Goal: Task Accomplishment & Management: Use online tool/utility

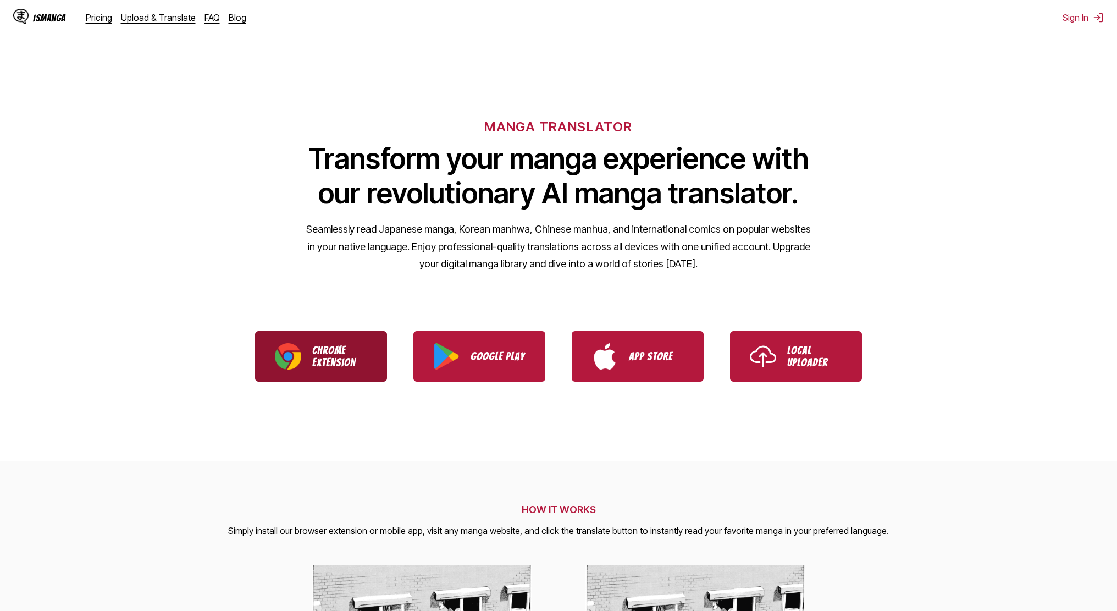
drag, startPoint x: 0, startPoint y: 0, endPoint x: 340, endPoint y: 341, distance: 481.8
click at [340, 341] on link "Chrome Extension" at bounding box center [321, 356] width 132 height 51
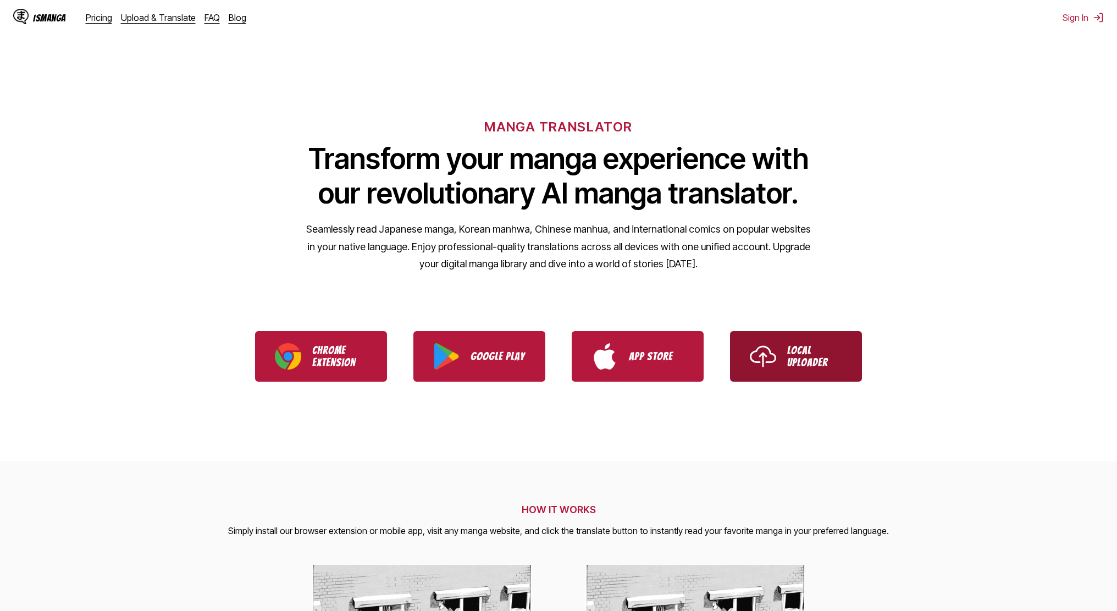
click at [807, 362] on p "Local Uploader" at bounding box center [814, 356] width 55 height 24
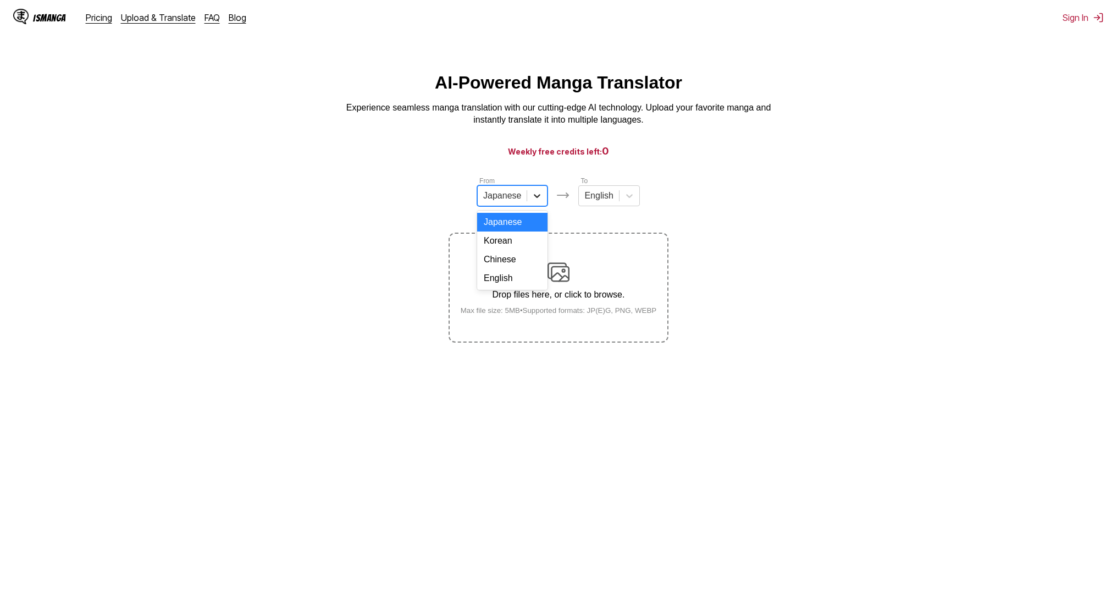
click at [543, 206] on div at bounding box center [537, 196] width 20 height 20
click at [514, 269] on div "Chinese" at bounding box center [512, 259] width 70 height 19
click at [881, 294] on section "From Chinese To English Drop files here, or click to browse. Max file size: 5MB…" at bounding box center [558, 258] width 1099 height 167
click at [621, 479] on main "AI-Powered Manga Translator Experience seamless manga translation with our cutt…" at bounding box center [558, 348] width 1117 height 550
click at [1095, 13] on img at bounding box center [1097, 17] width 11 height 11
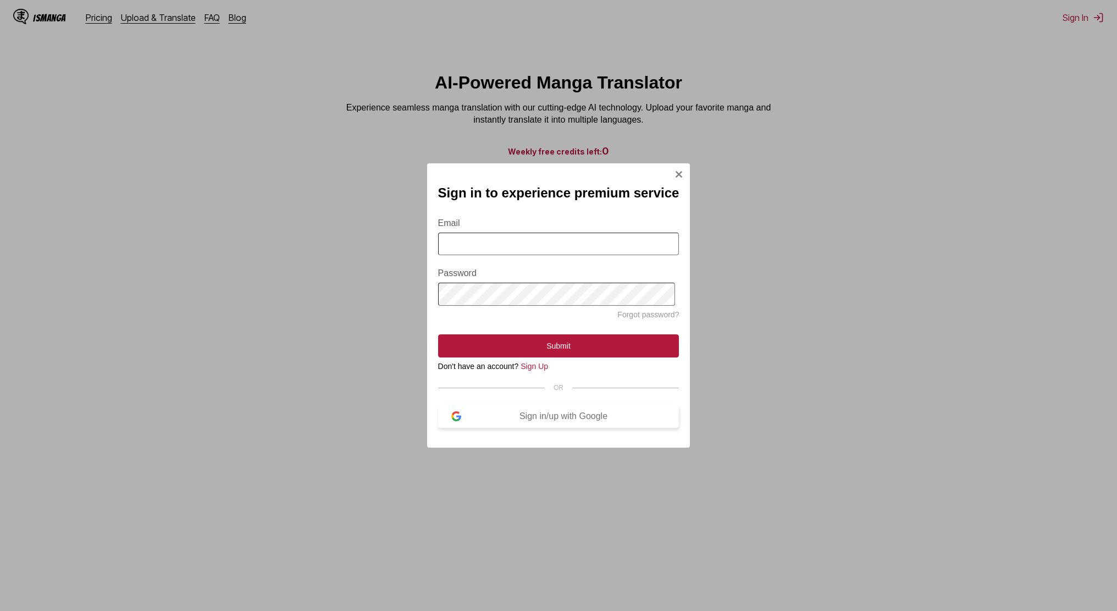
click at [561, 421] on div "Sign in/up with Google" at bounding box center [563, 416] width 205 height 10
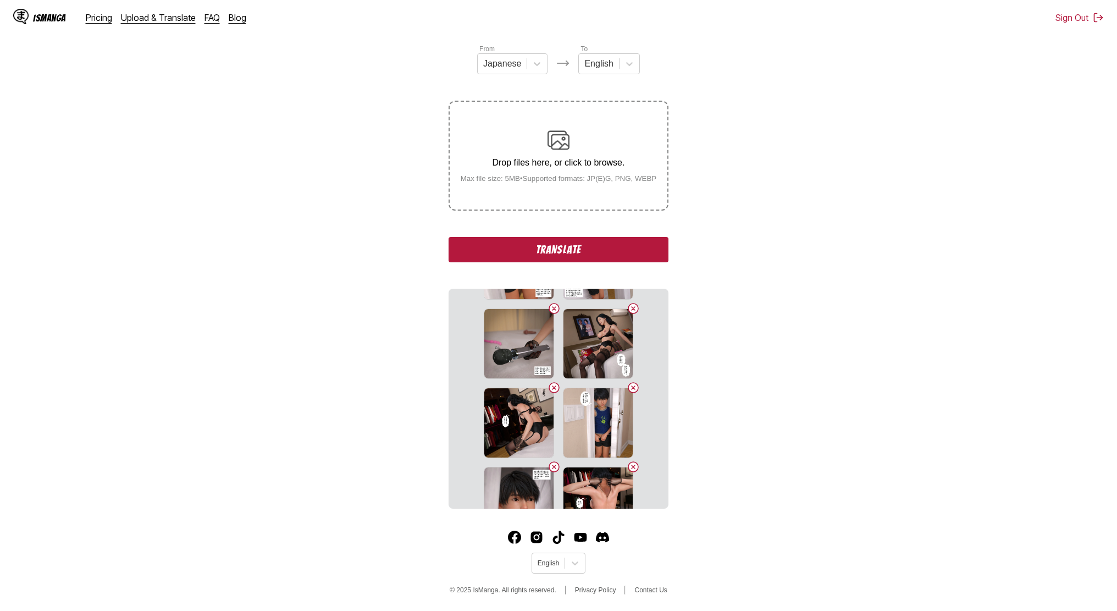
scroll to position [1372, 0]
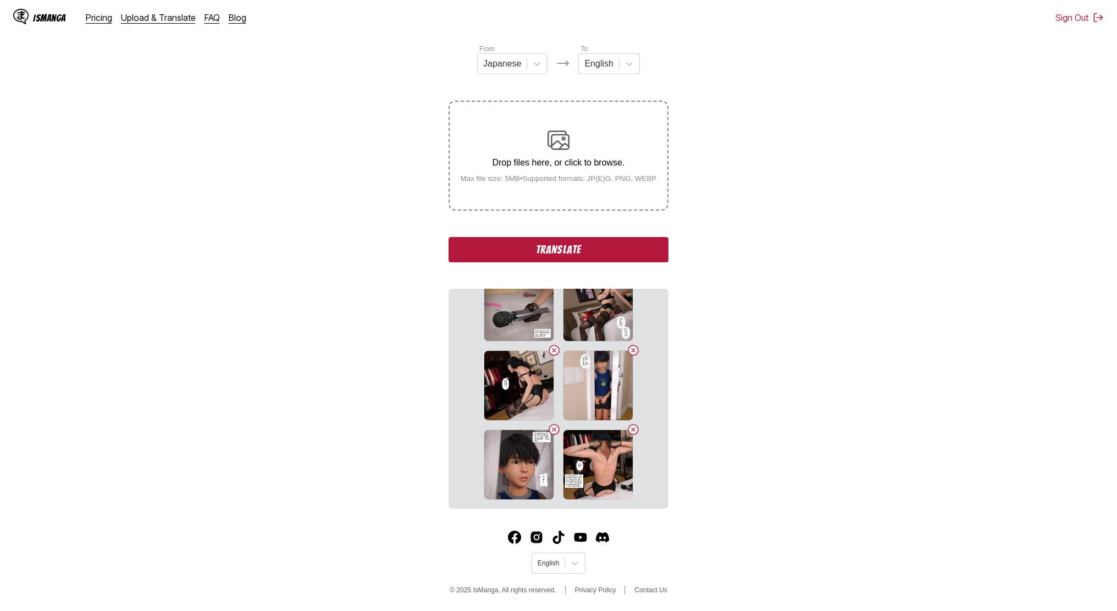
click at [376, 397] on section "From Japanese To English Drop files here, or click to browse. Max file size: 5M…" at bounding box center [558, 275] width 1099 height 465
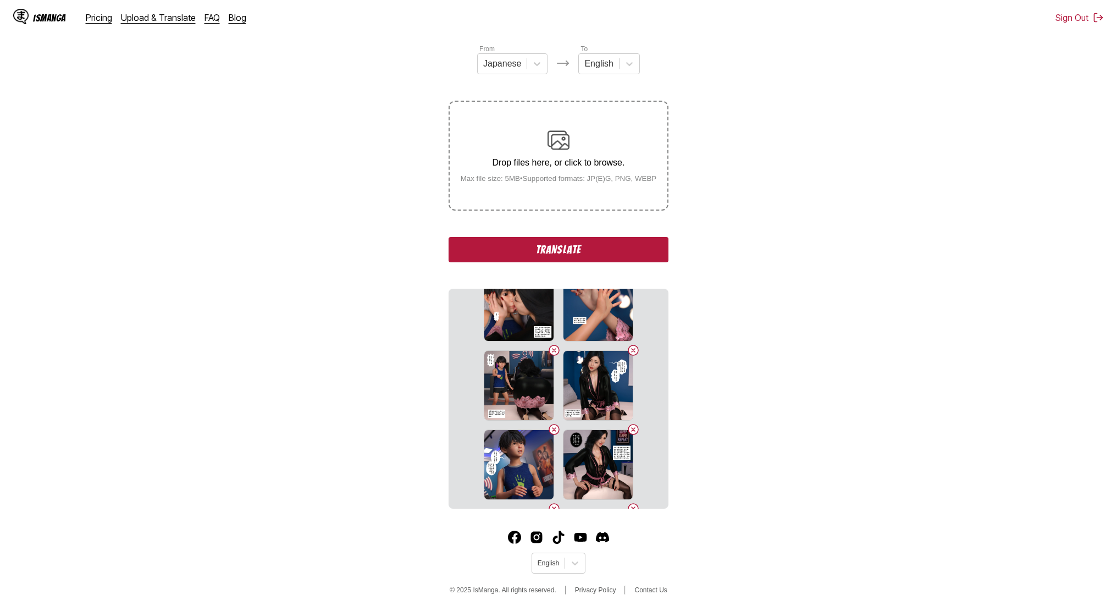
scroll to position [2954, 0]
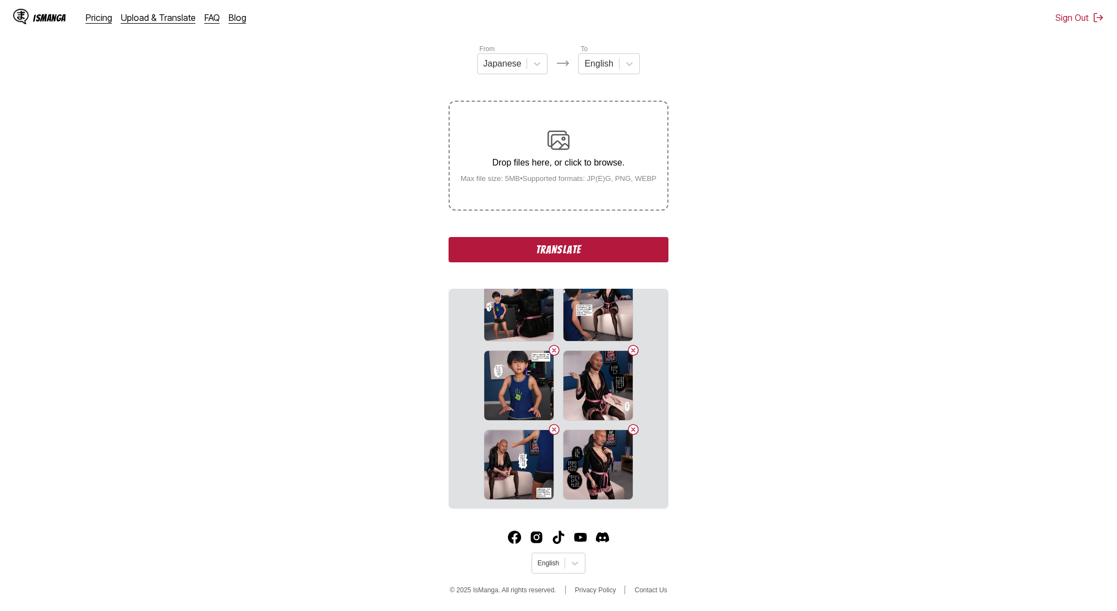
click at [597, 250] on button "Translate" at bounding box center [558, 249] width 220 height 25
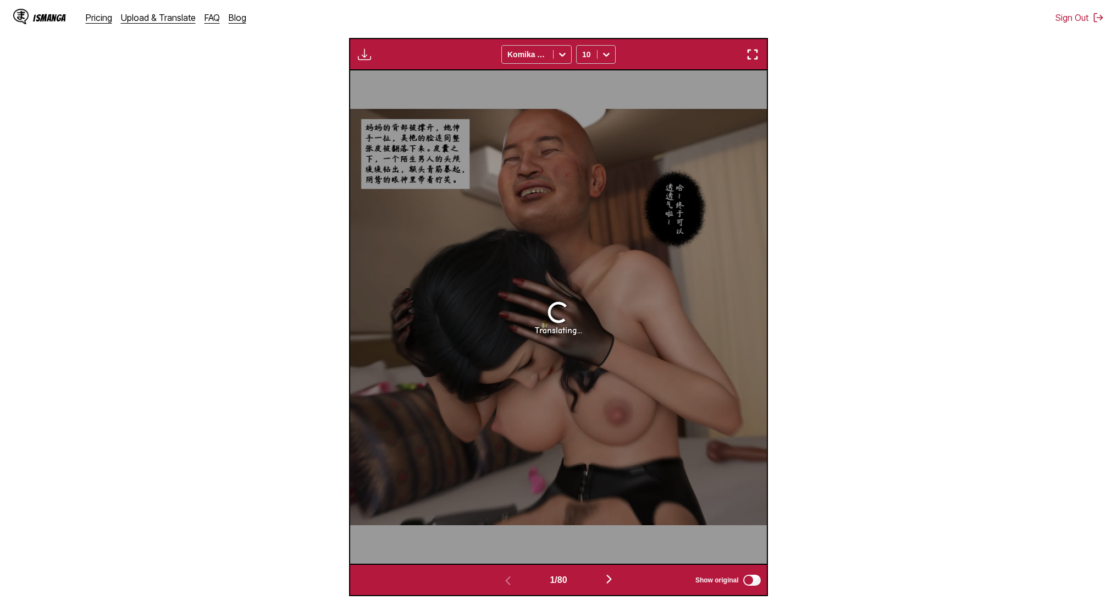
scroll to position [379, 0]
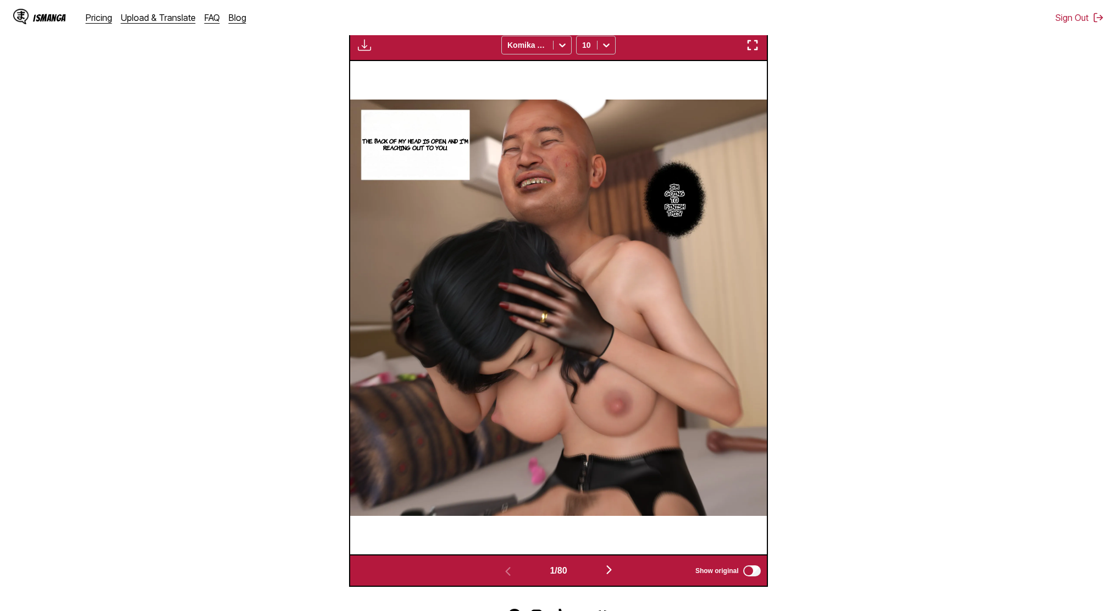
click at [615, 574] on img "button" at bounding box center [608, 569] width 13 height 13
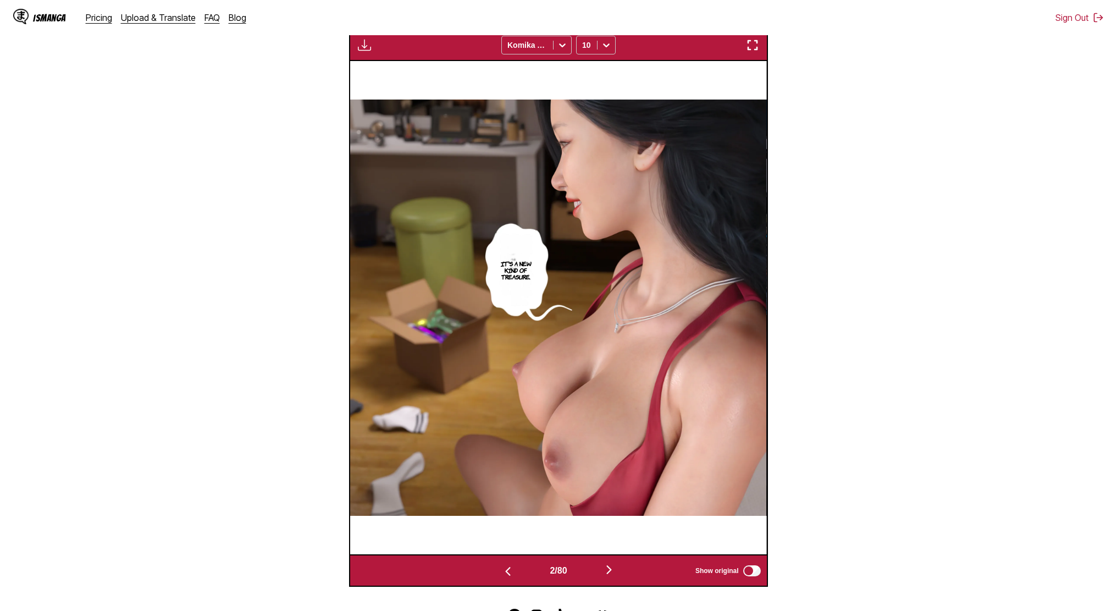
click at [615, 574] on img "button" at bounding box center [608, 569] width 13 height 13
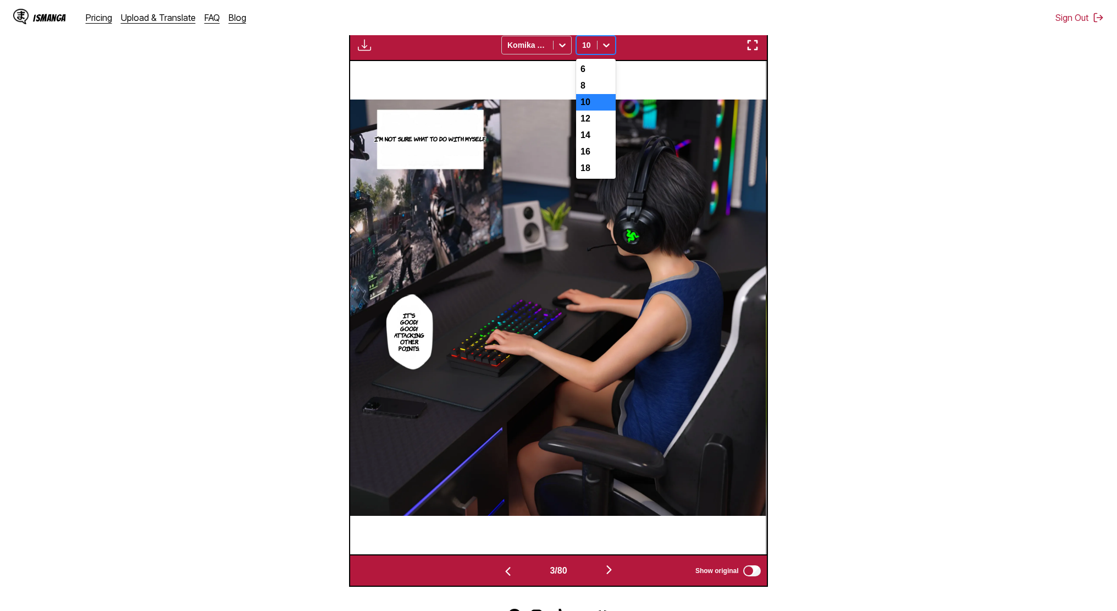
click at [604, 46] on icon at bounding box center [606, 45] width 7 height 4
click at [751, 53] on div "Waiting for translations to be done... Komika Axis 10" at bounding box center [558, 45] width 418 height 32
click at [750, 46] on img "button" at bounding box center [752, 44] width 13 height 13
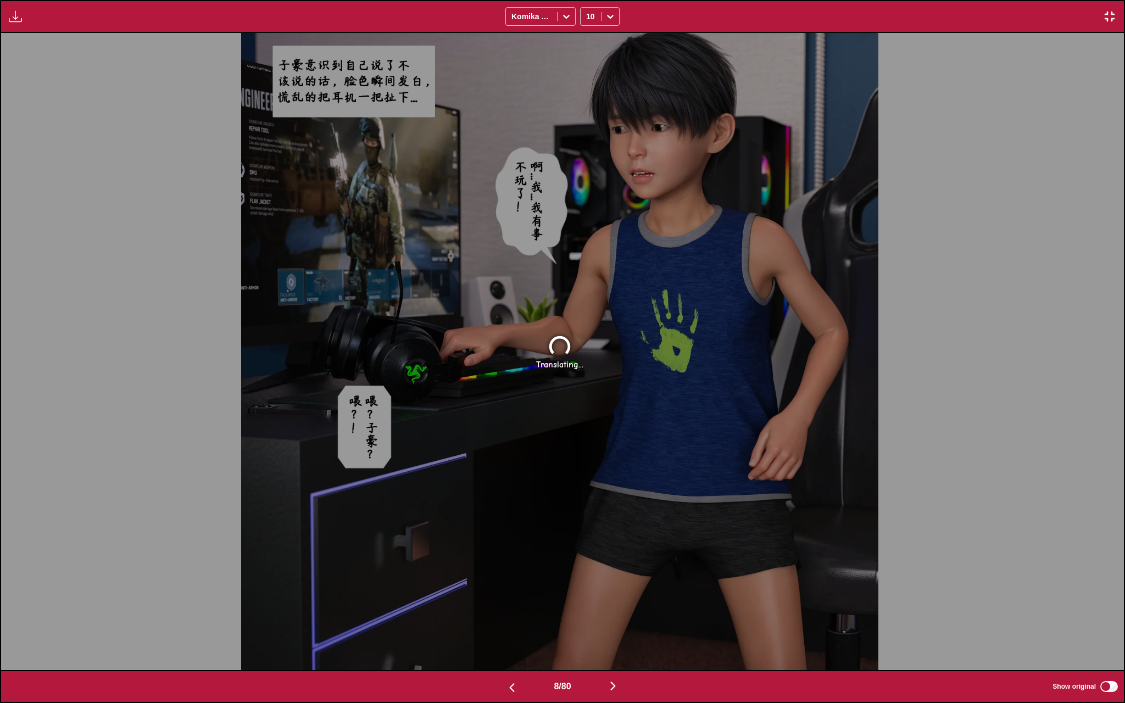
scroll to position [0, 6742]
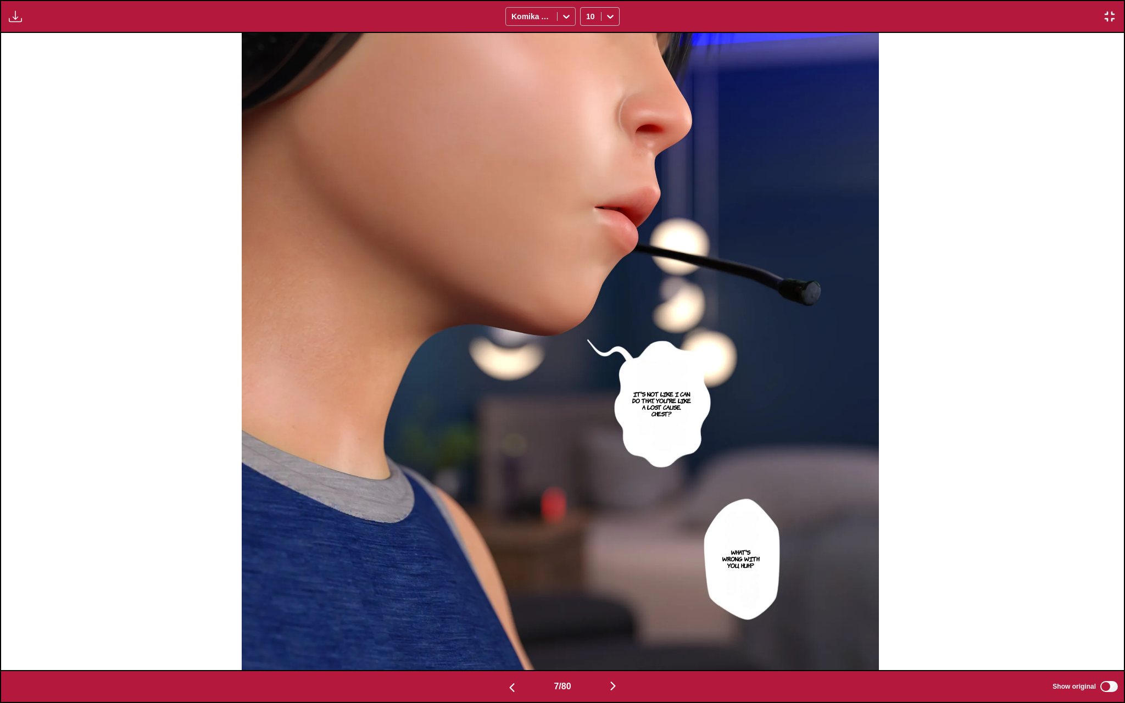
click at [554, 19] on div "Komika Axis" at bounding box center [531, 16] width 51 height 15
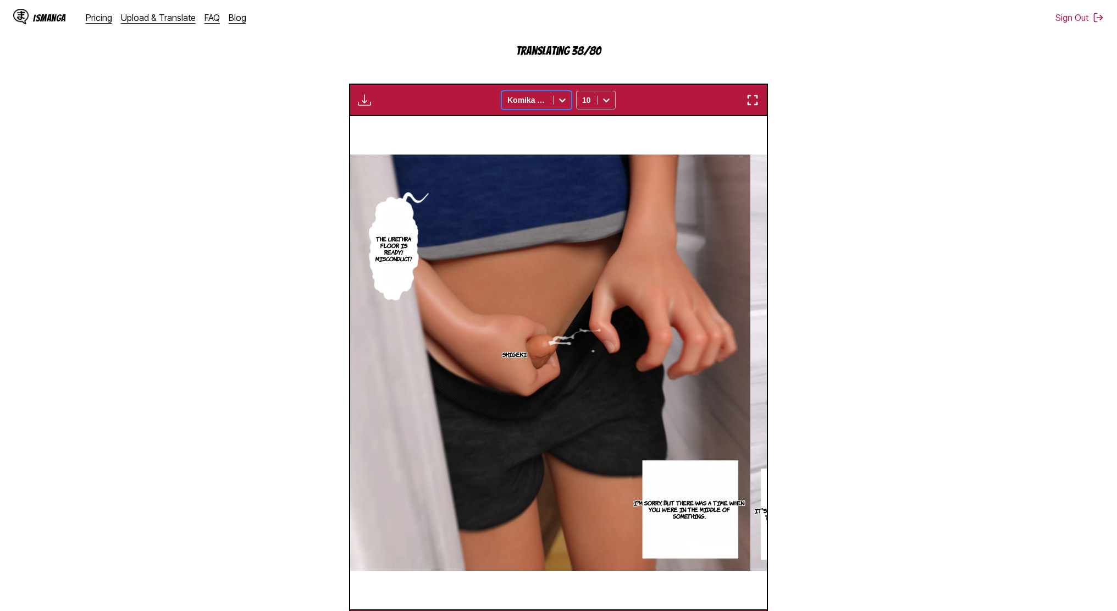
scroll to position [0, 13749]
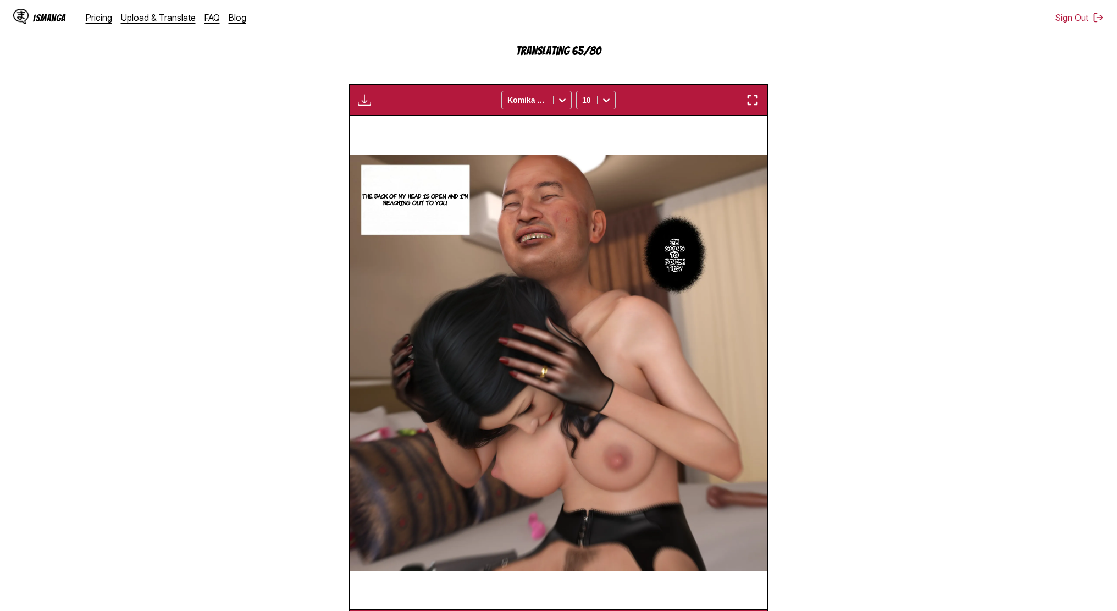
scroll to position [0, 13749]
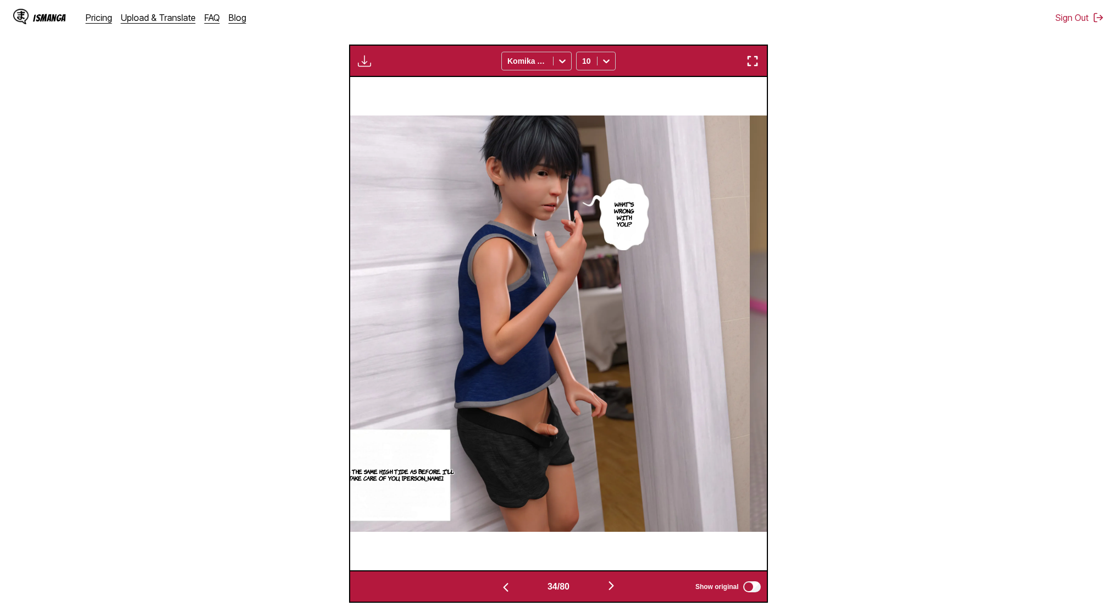
click at [624, 593] on button "button" at bounding box center [611, 586] width 66 height 16
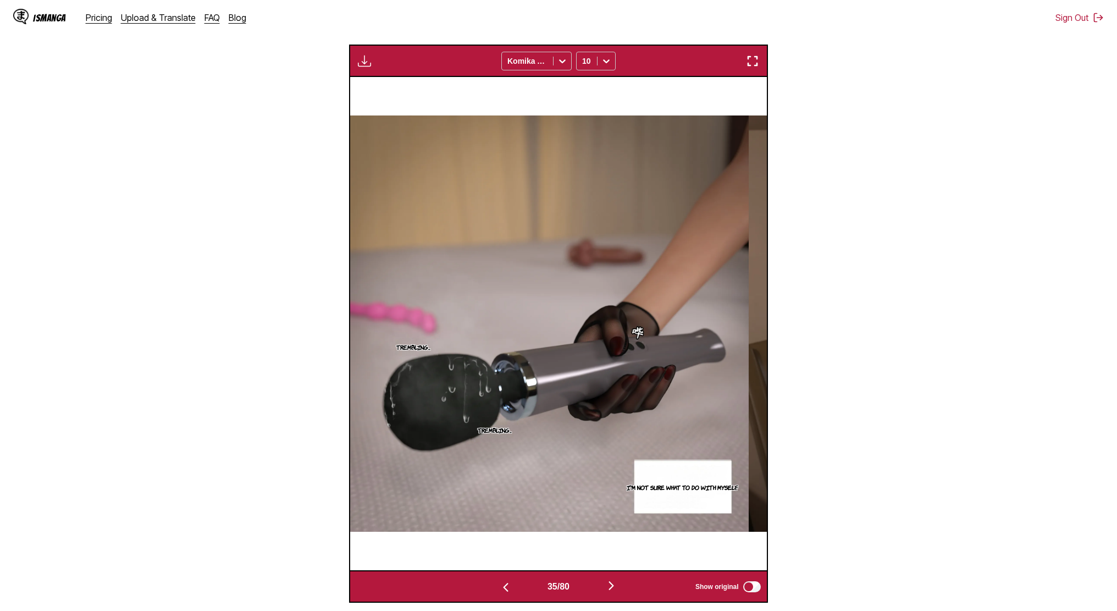
click at [601, 585] on button "button" at bounding box center [611, 586] width 66 height 16
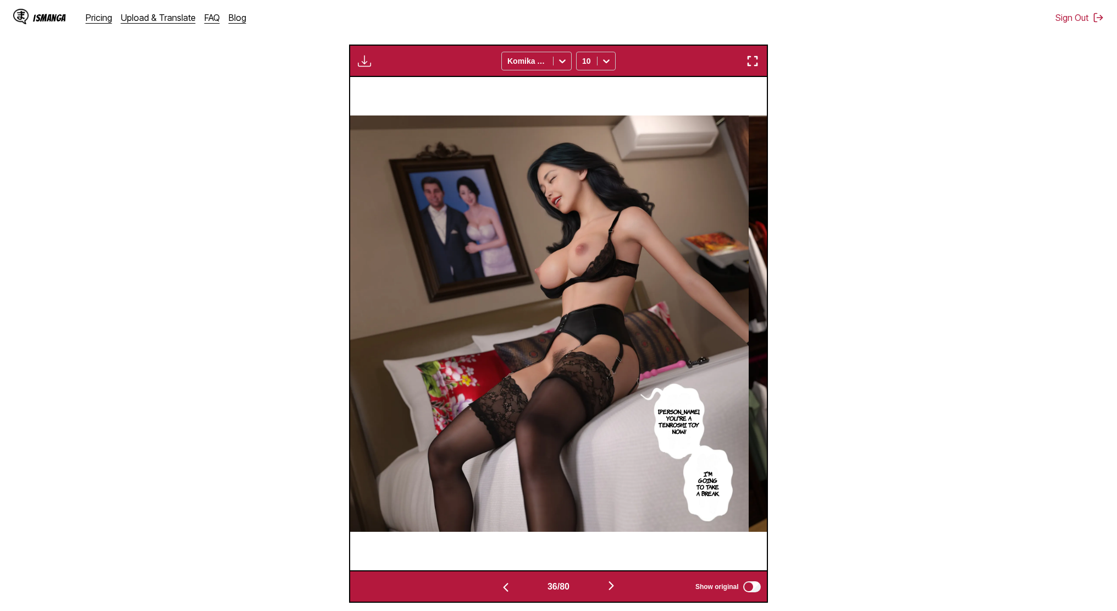
click at [601, 585] on button "button" at bounding box center [611, 586] width 66 height 16
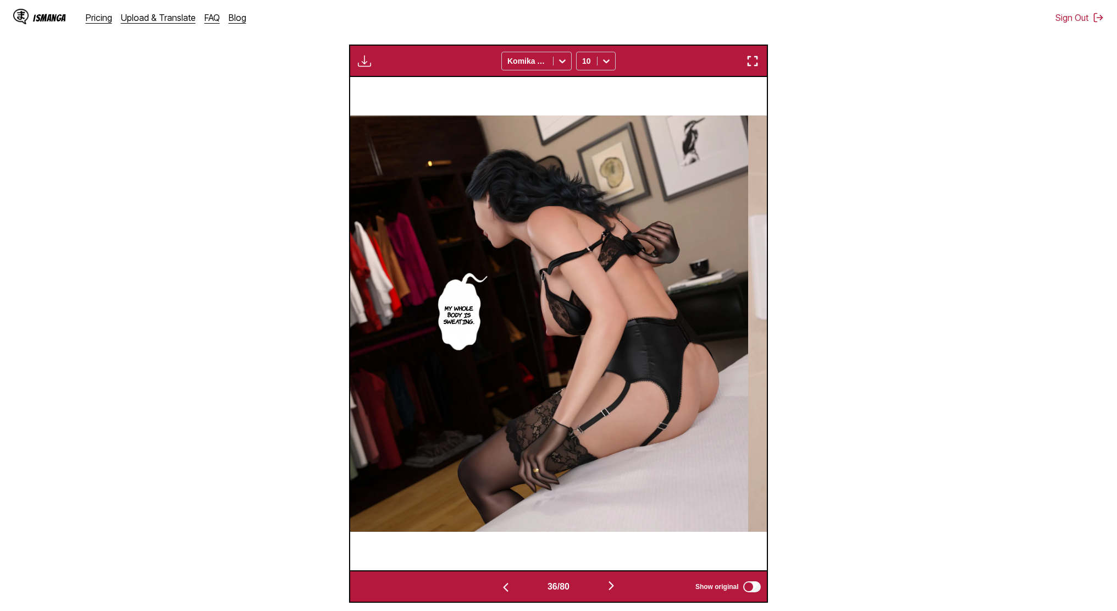
click at [601, 585] on button "button" at bounding box center [611, 586] width 66 height 16
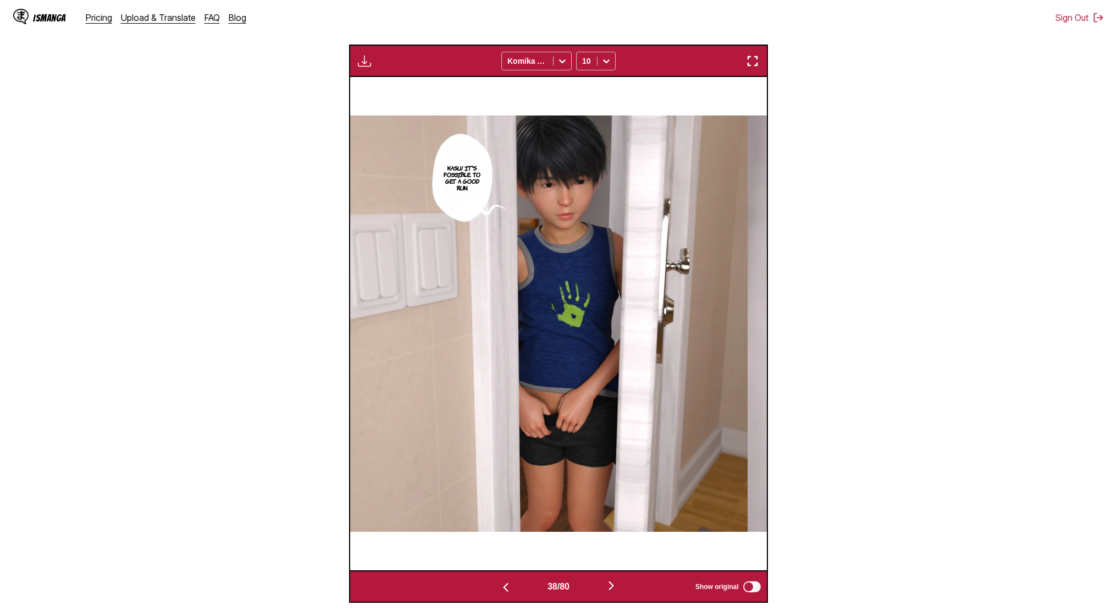
click at [601, 585] on button "button" at bounding box center [611, 586] width 66 height 16
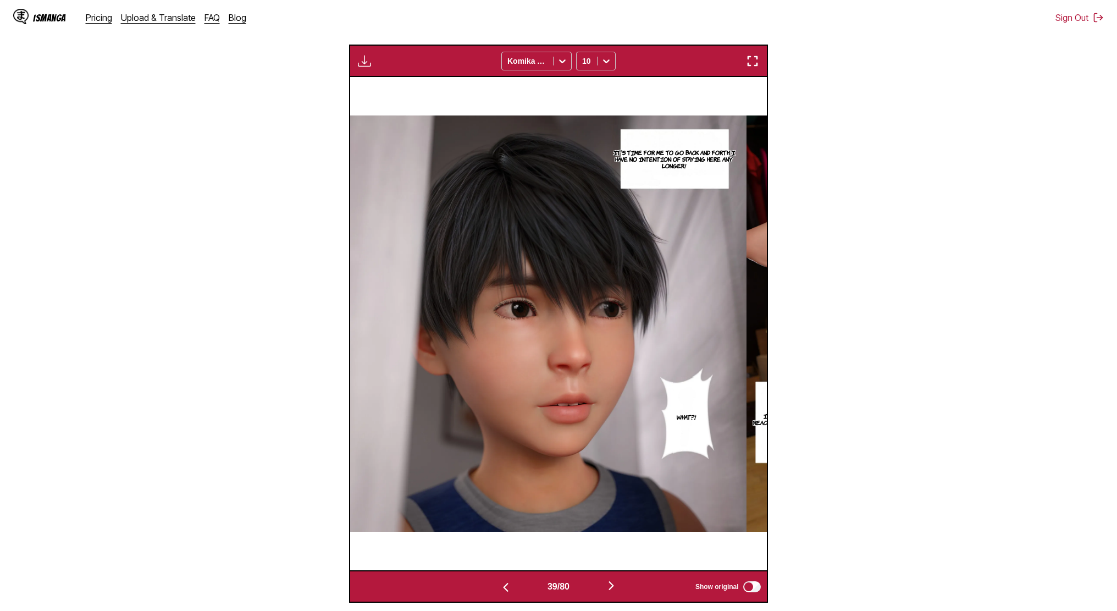
click at [601, 585] on button "button" at bounding box center [611, 586] width 66 height 16
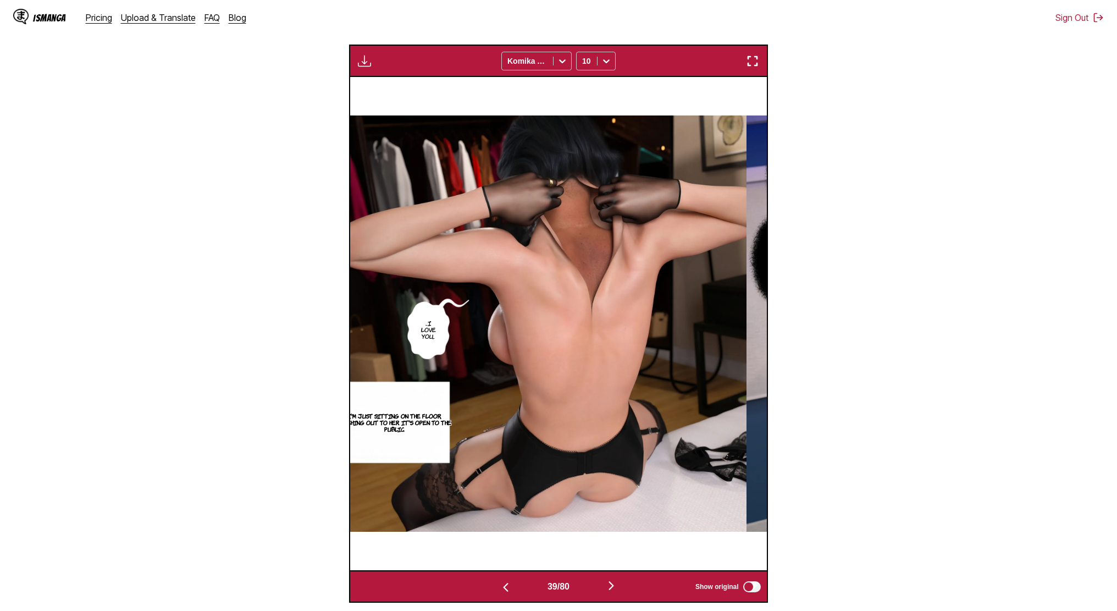
click at [601, 585] on button "button" at bounding box center [611, 586] width 66 height 16
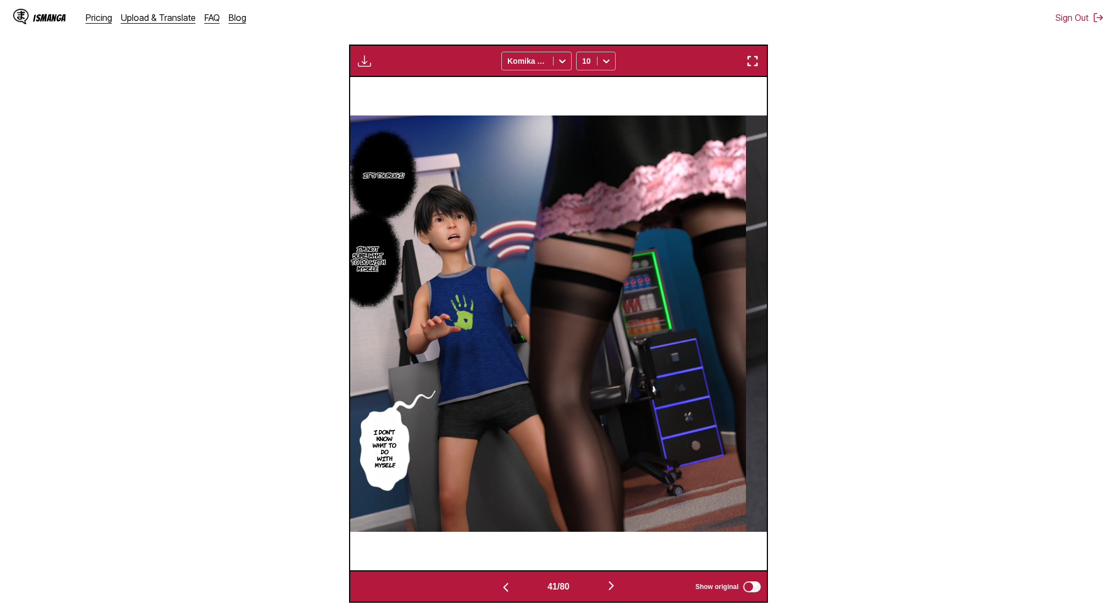
click at [601, 585] on button "button" at bounding box center [611, 586] width 66 height 16
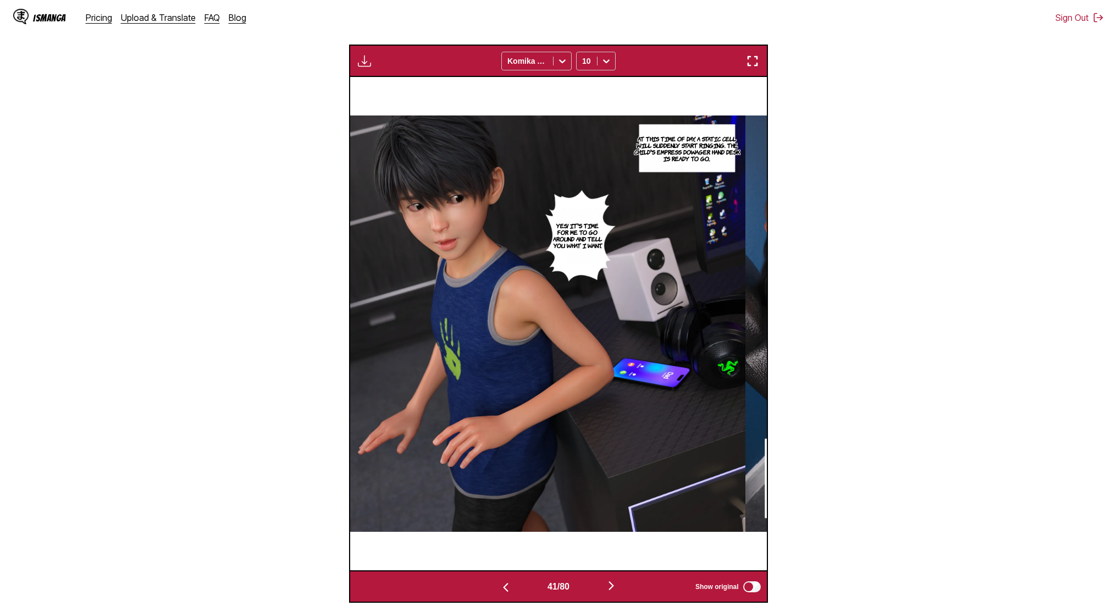
click at [601, 585] on button "button" at bounding box center [611, 586] width 66 height 16
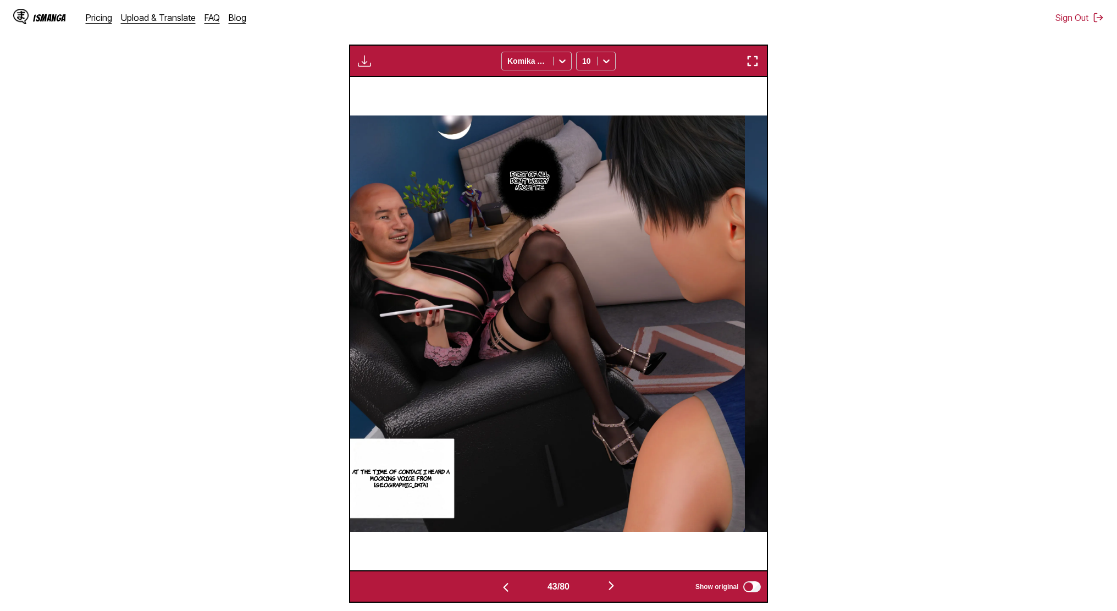
click at [601, 585] on button "button" at bounding box center [611, 586] width 66 height 16
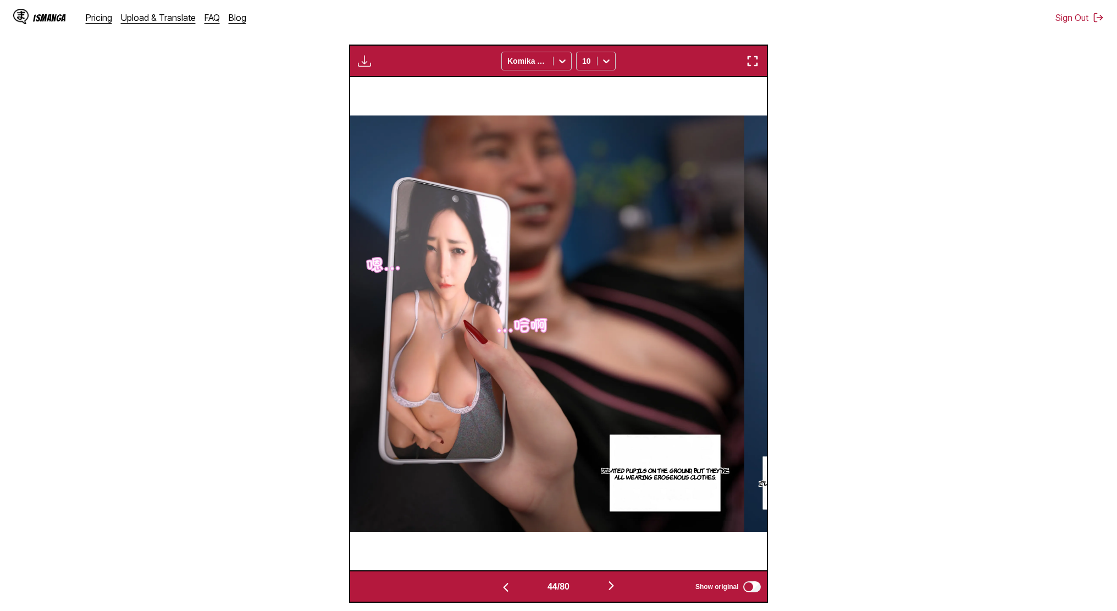
click at [601, 585] on button "button" at bounding box center [611, 586] width 66 height 16
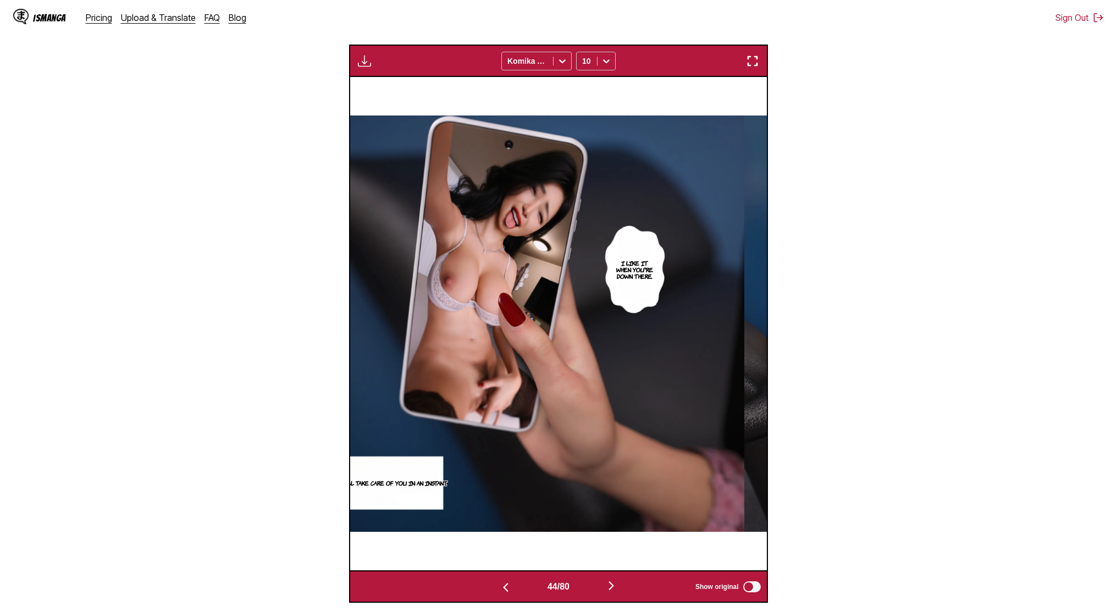
click at [601, 585] on button "button" at bounding box center [611, 586] width 66 height 16
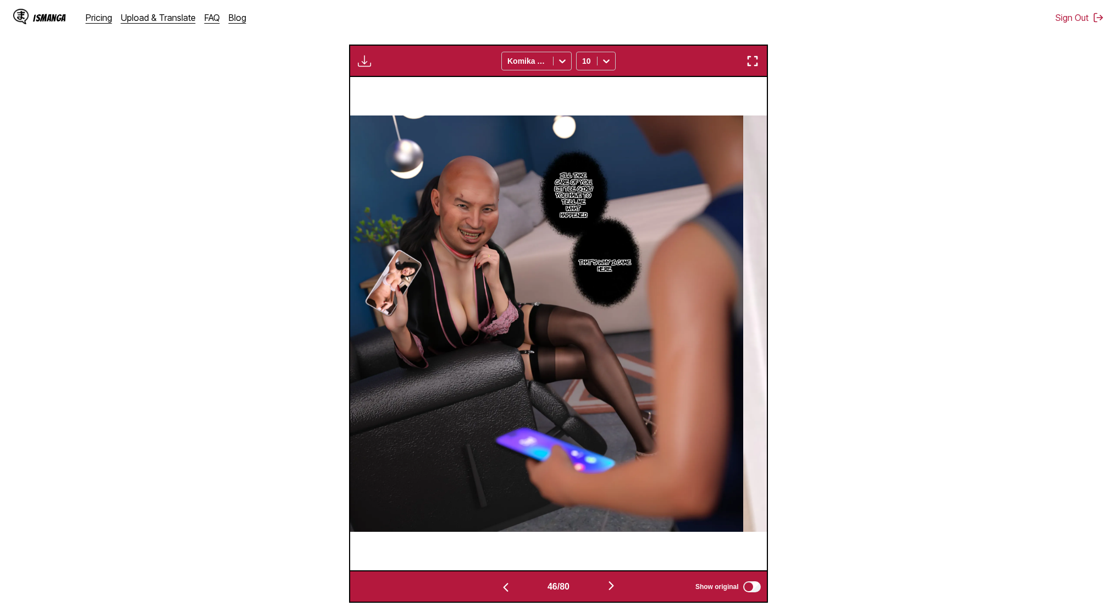
click at [601, 585] on button "button" at bounding box center [611, 586] width 66 height 16
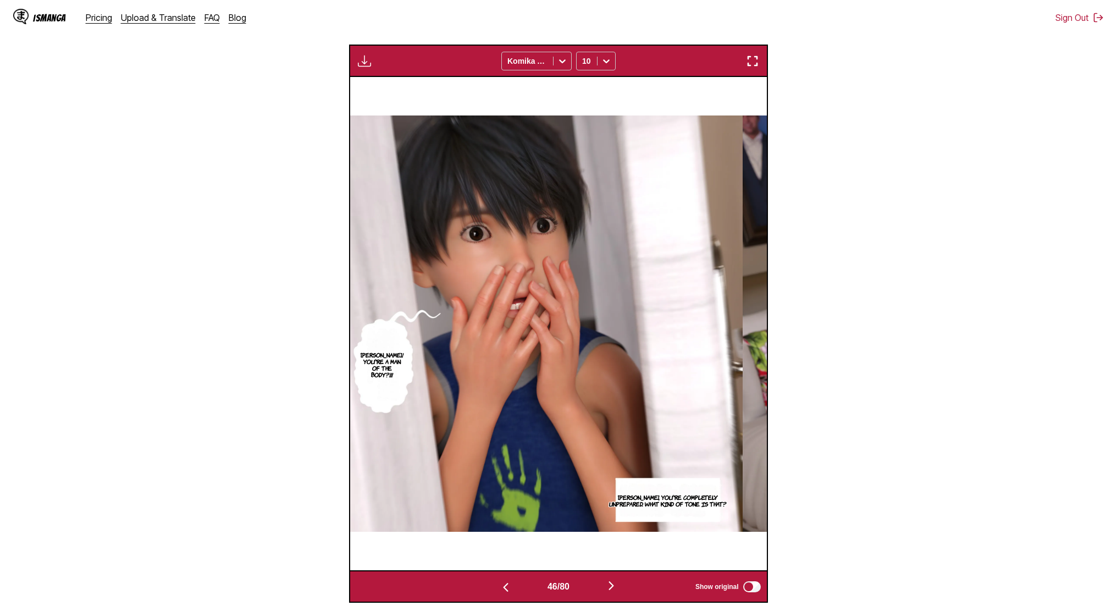
click at [601, 585] on button "button" at bounding box center [611, 586] width 66 height 16
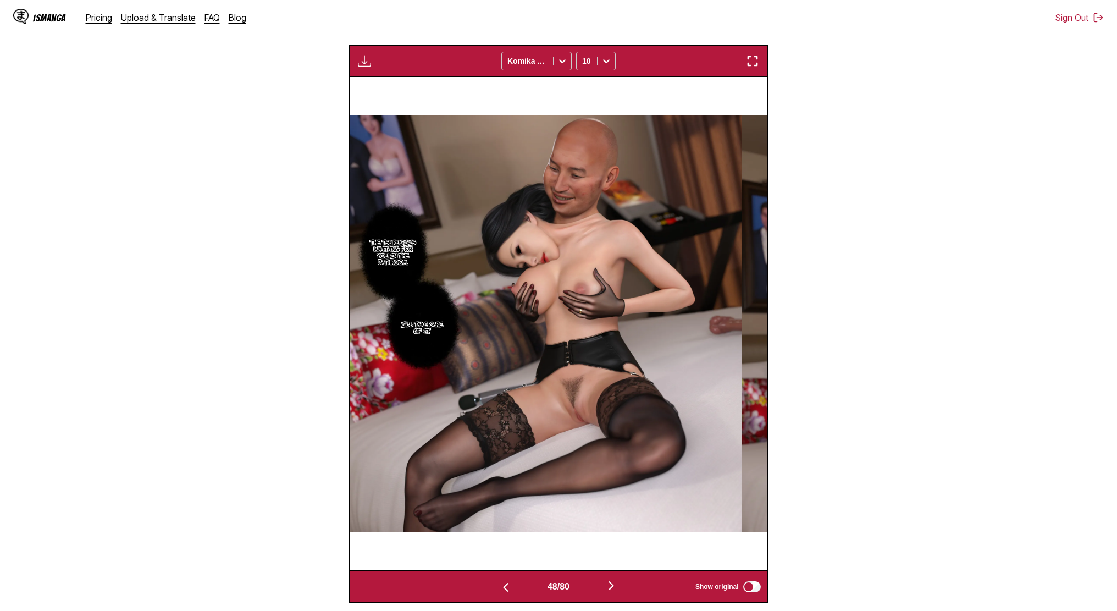
click at [601, 585] on button "button" at bounding box center [611, 586] width 66 height 16
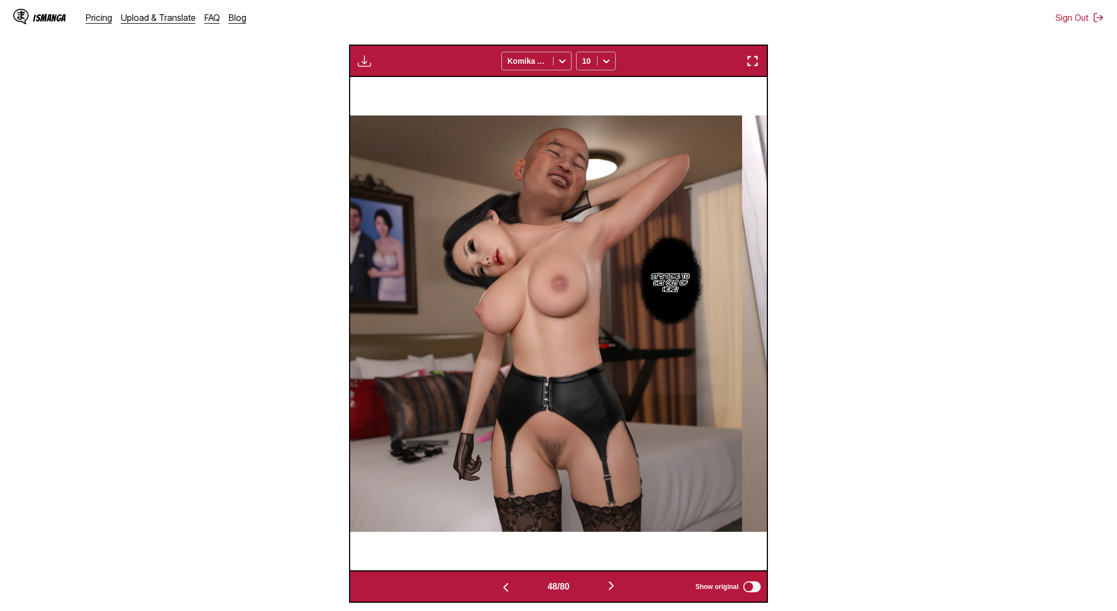
click at [601, 585] on button "button" at bounding box center [611, 586] width 66 height 16
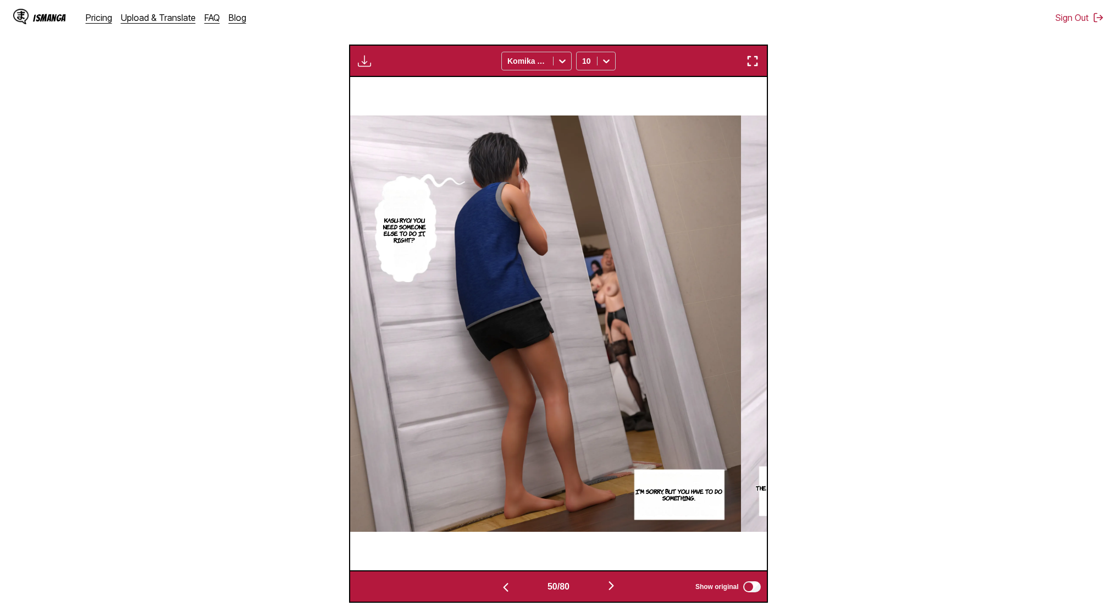
click at [601, 585] on button "button" at bounding box center [611, 586] width 66 height 16
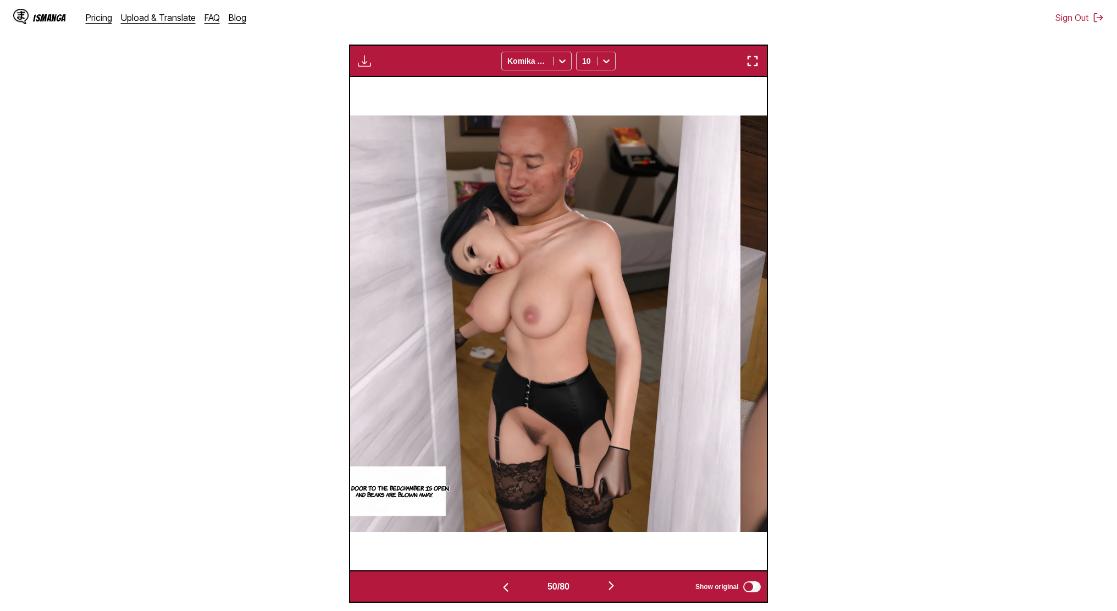
click at [601, 585] on button "button" at bounding box center [611, 586] width 66 height 16
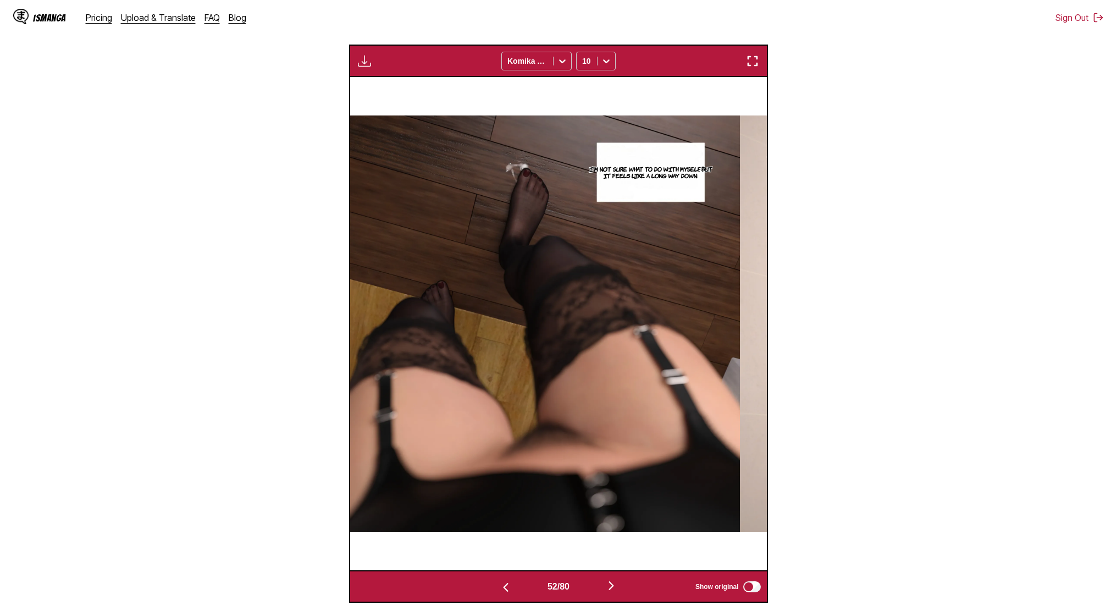
click at [601, 585] on button "button" at bounding box center [611, 586] width 66 height 16
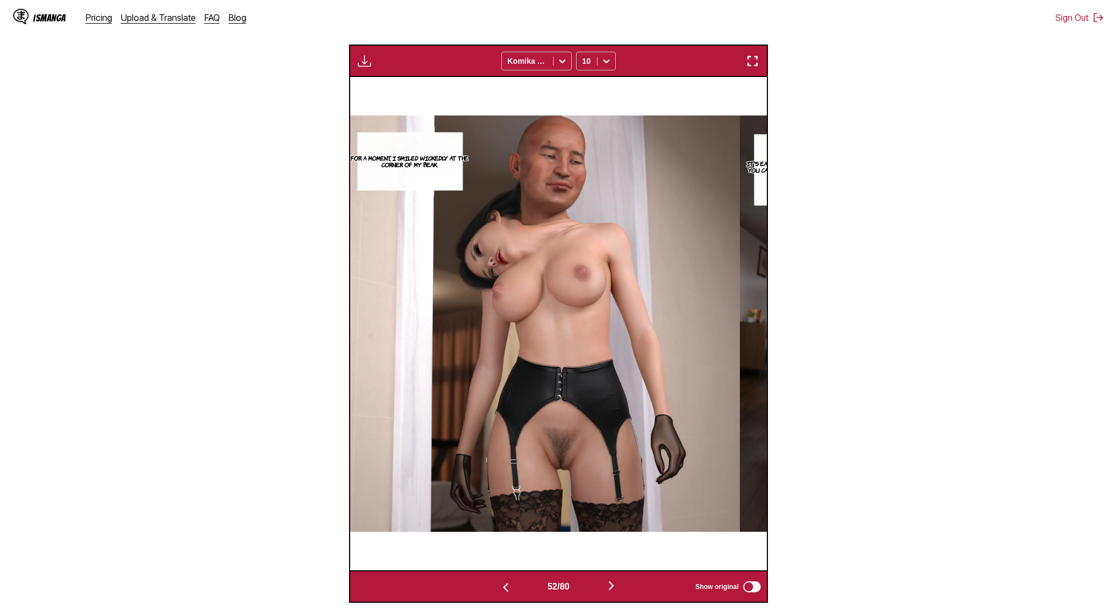
click at [601, 585] on button "button" at bounding box center [611, 586] width 66 height 16
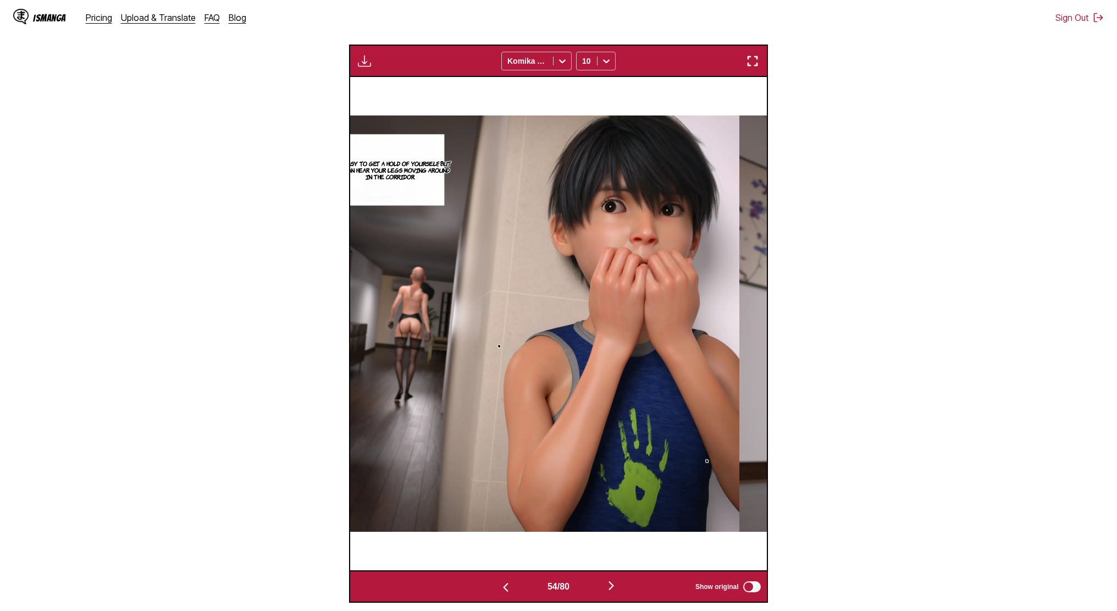
click at [601, 585] on button "button" at bounding box center [611, 586] width 66 height 16
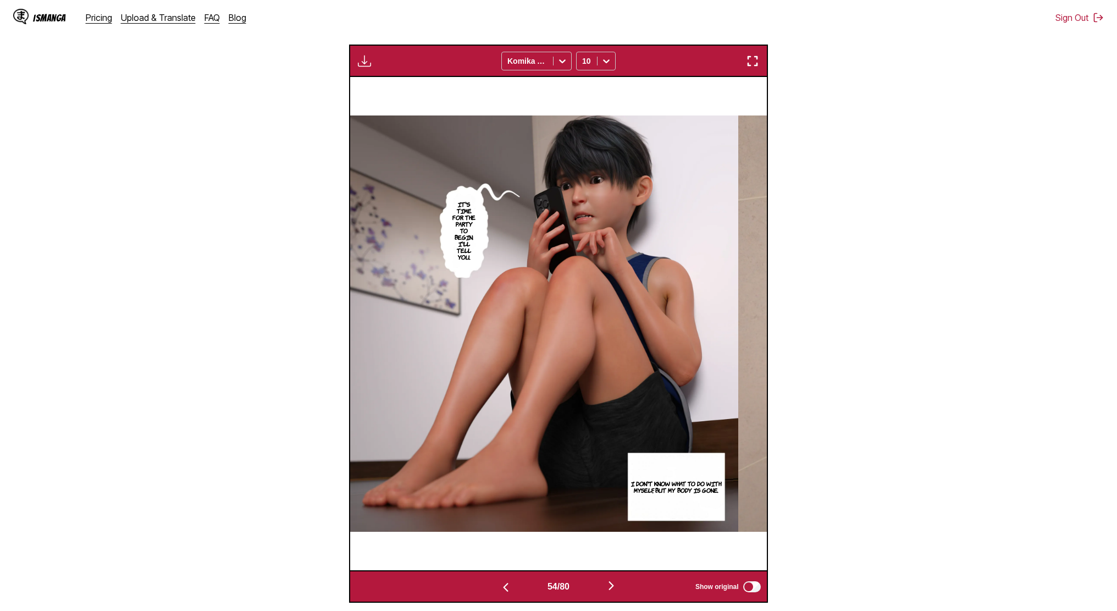
click at [601, 585] on button "button" at bounding box center [611, 586] width 66 height 16
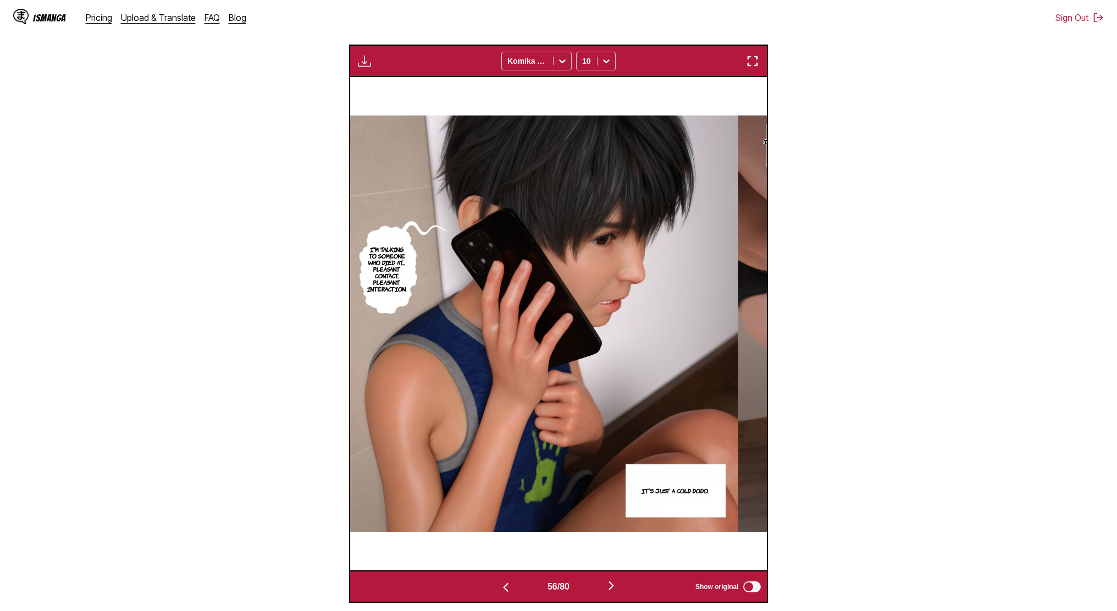
click at [603, 585] on button "button" at bounding box center [611, 586] width 66 height 16
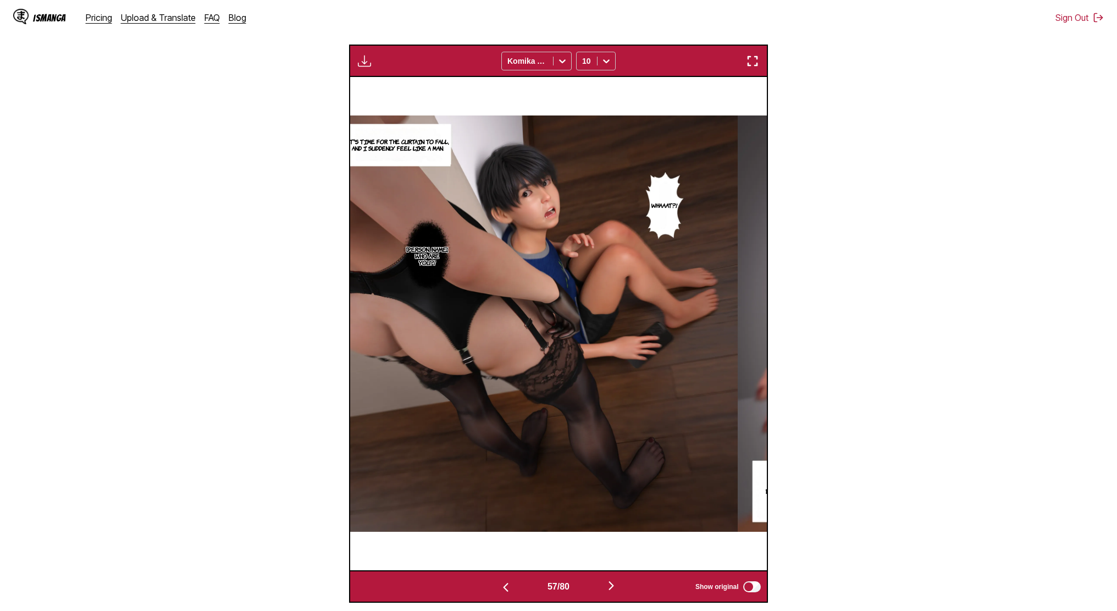
click at [604, 586] on button "button" at bounding box center [611, 586] width 66 height 16
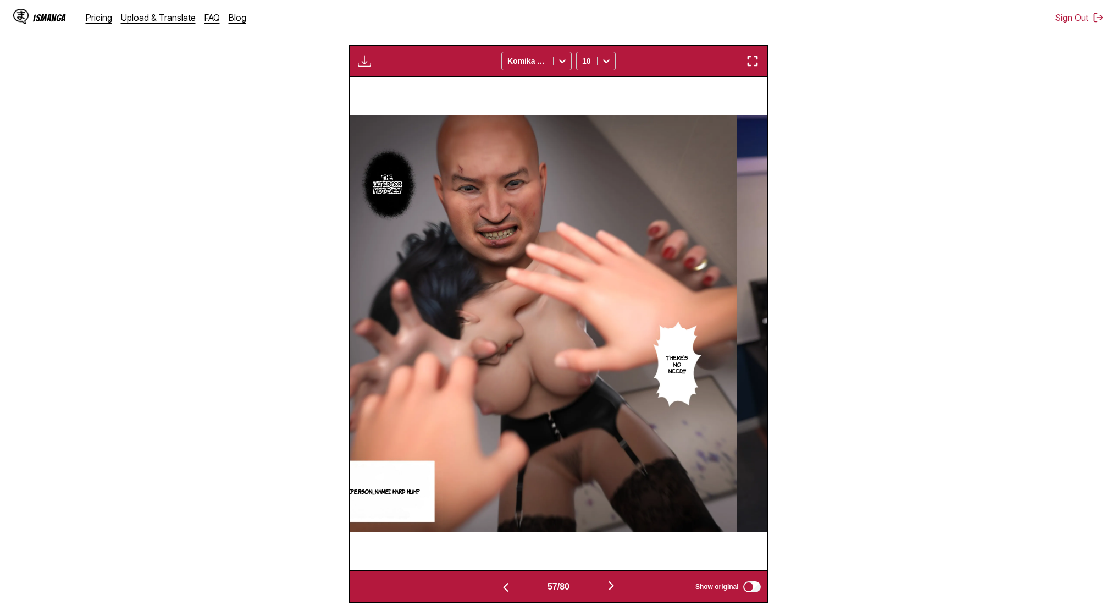
click at [604, 586] on button "button" at bounding box center [611, 586] width 66 height 16
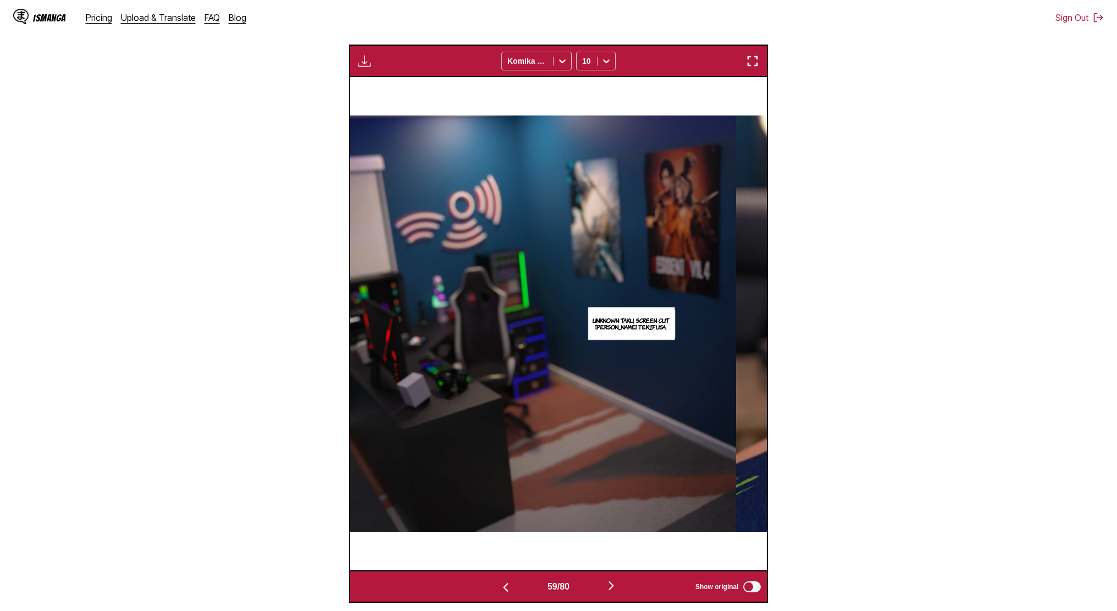
click at [604, 586] on button "button" at bounding box center [611, 586] width 66 height 16
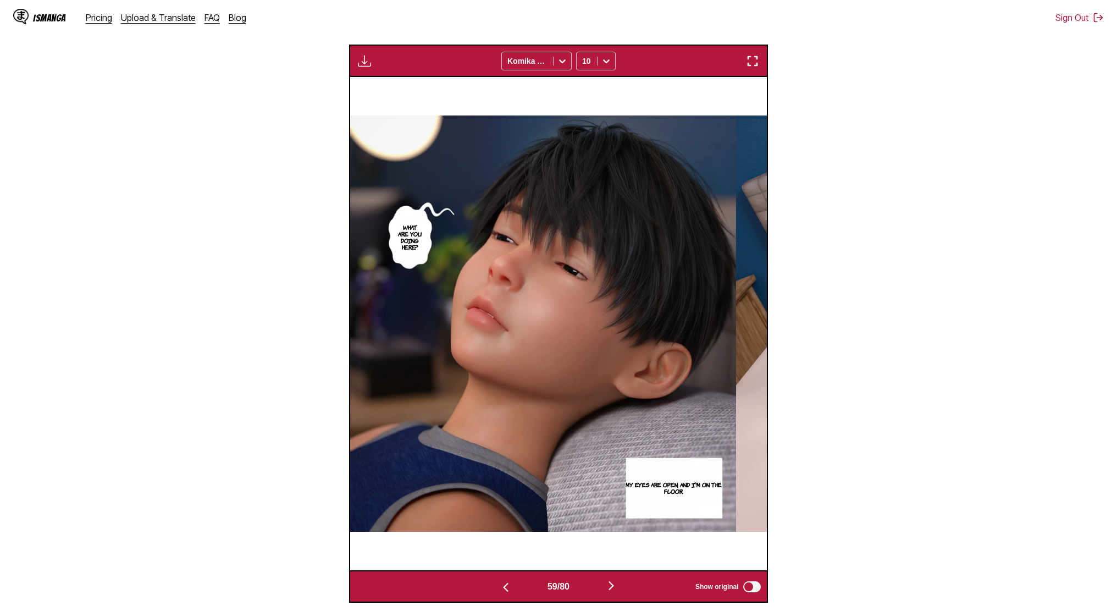
click at [604, 586] on button "button" at bounding box center [611, 586] width 66 height 16
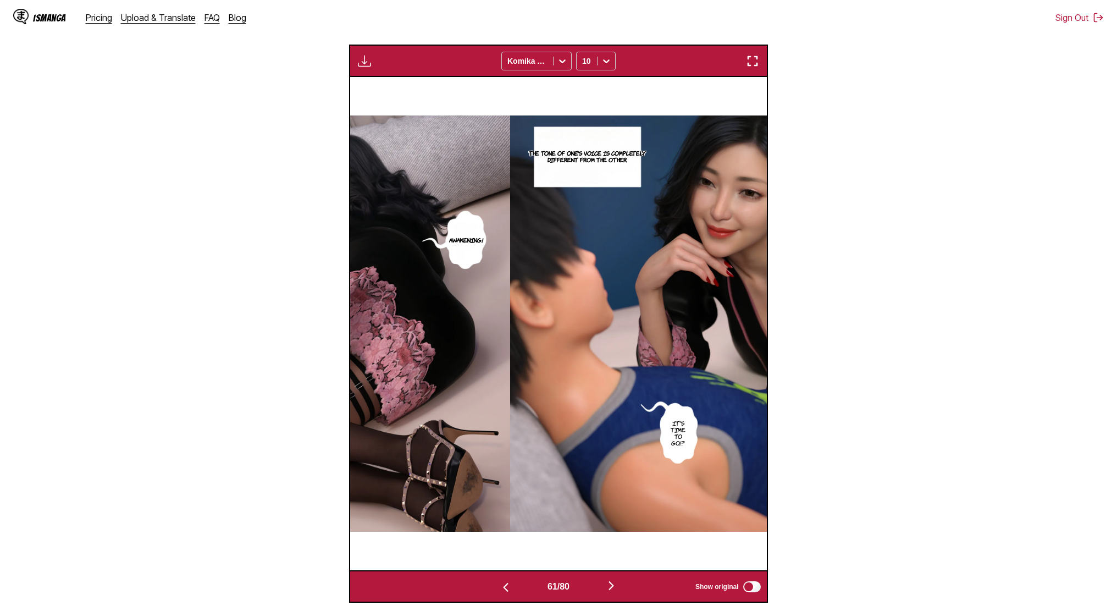
click at [604, 586] on button "button" at bounding box center [611, 586] width 66 height 16
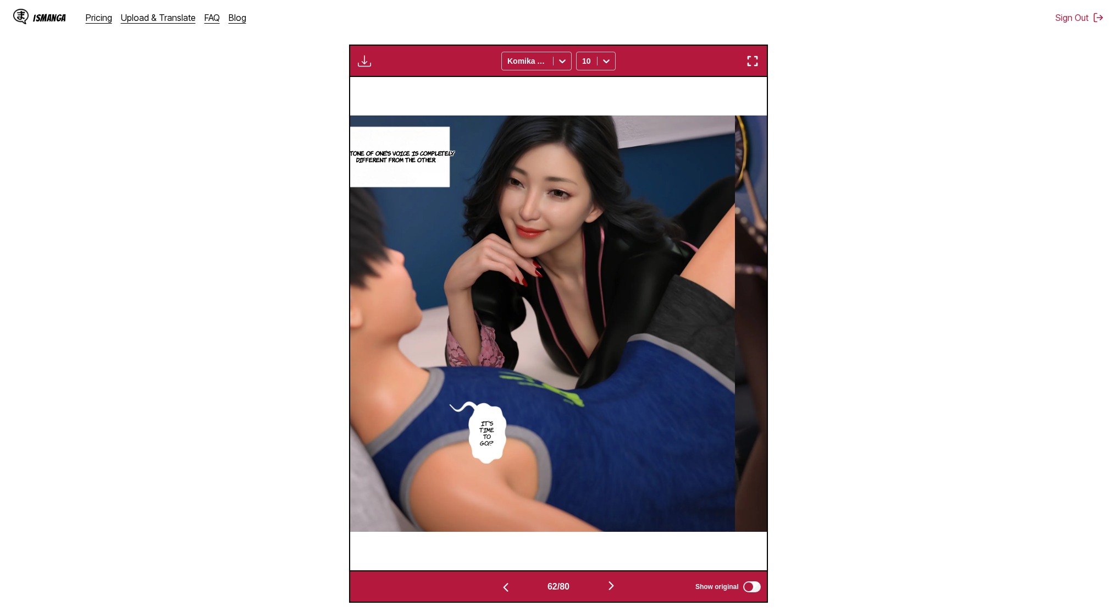
click at [604, 586] on button "button" at bounding box center [611, 586] width 66 height 16
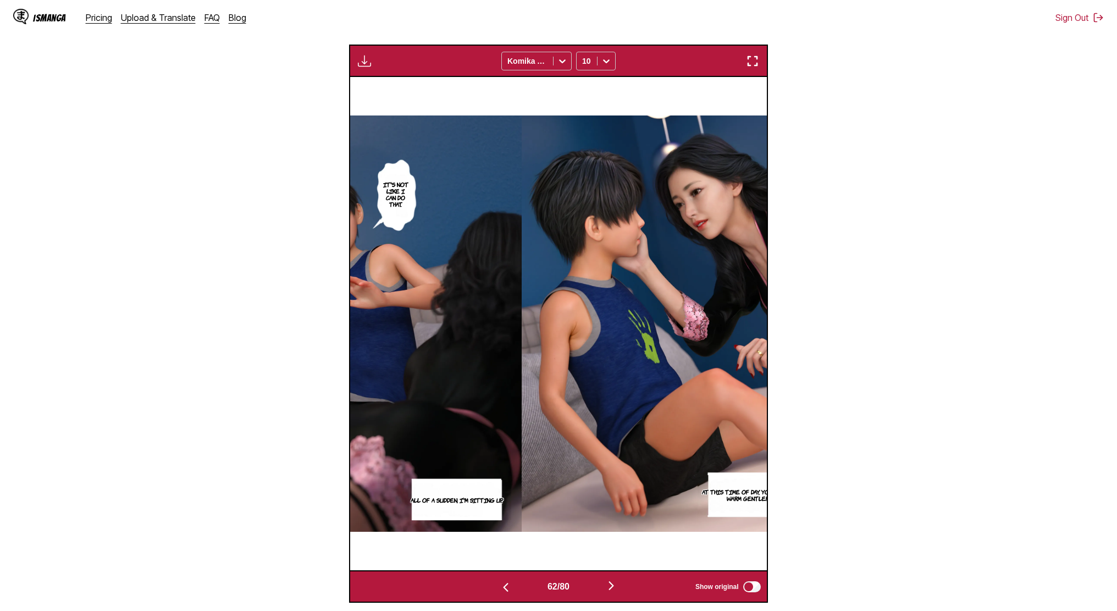
click at [604, 586] on button "button" at bounding box center [611, 586] width 66 height 16
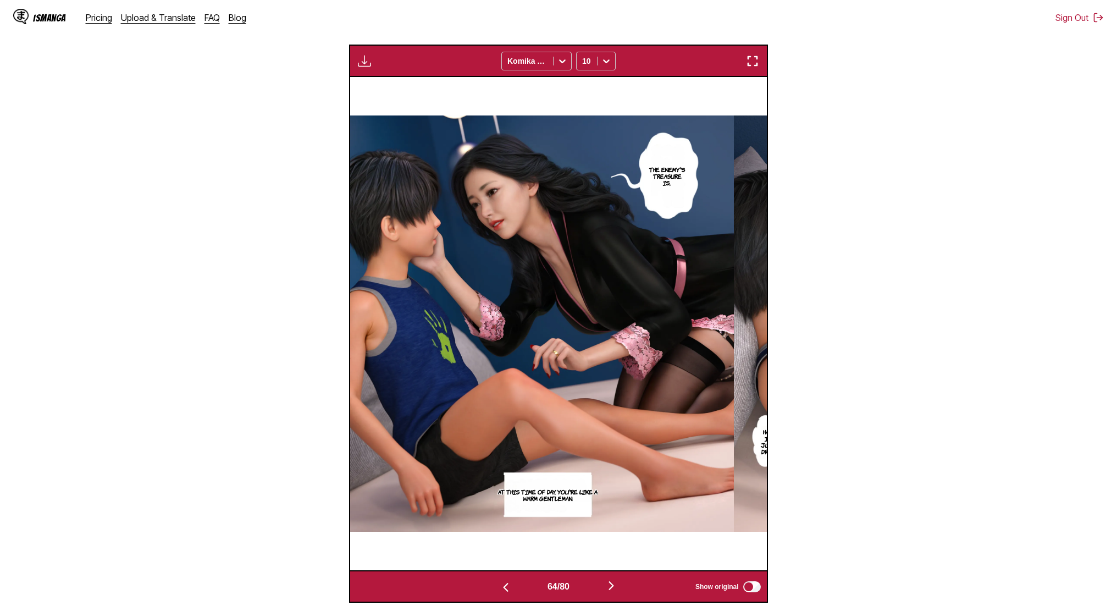
click at [604, 586] on button "button" at bounding box center [611, 586] width 66 height 16
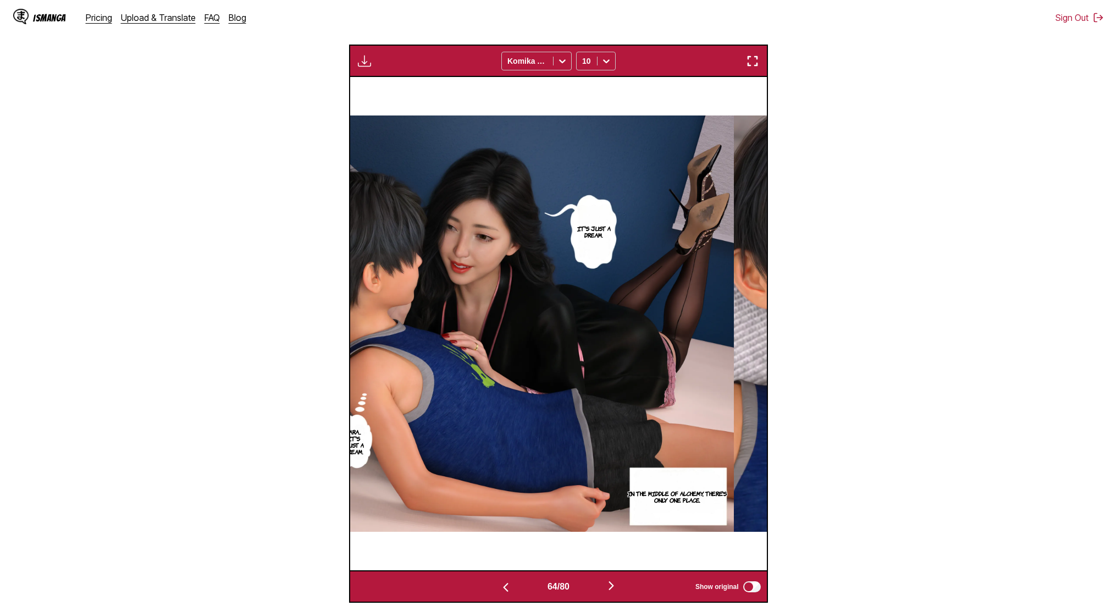
click at [604, 586] on button "button" at bounding box center [611, 586] width 66 height 16
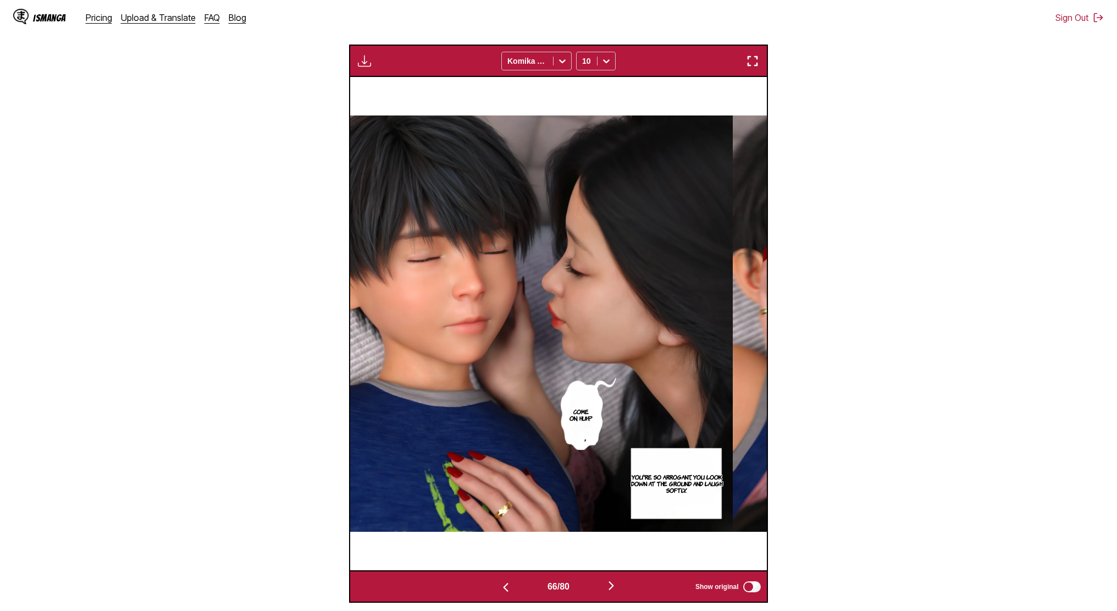
click at [604, 586] on button "button" at bounding box center [611, 586] width 66 height 16
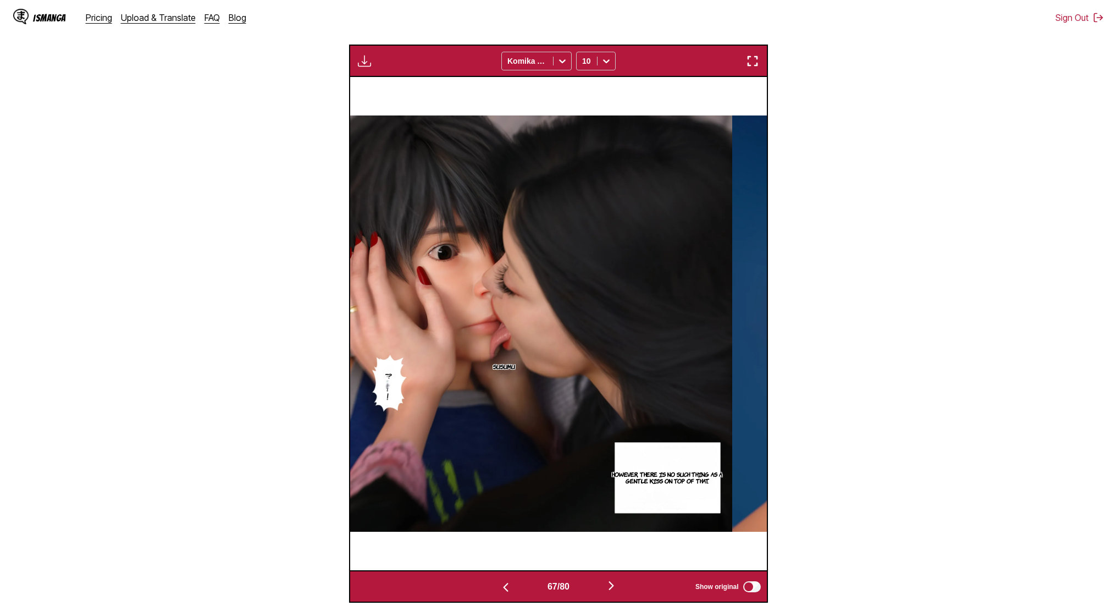
click at [604, 586] on button "button" at bounding box center [611, 586] width 66 height 16
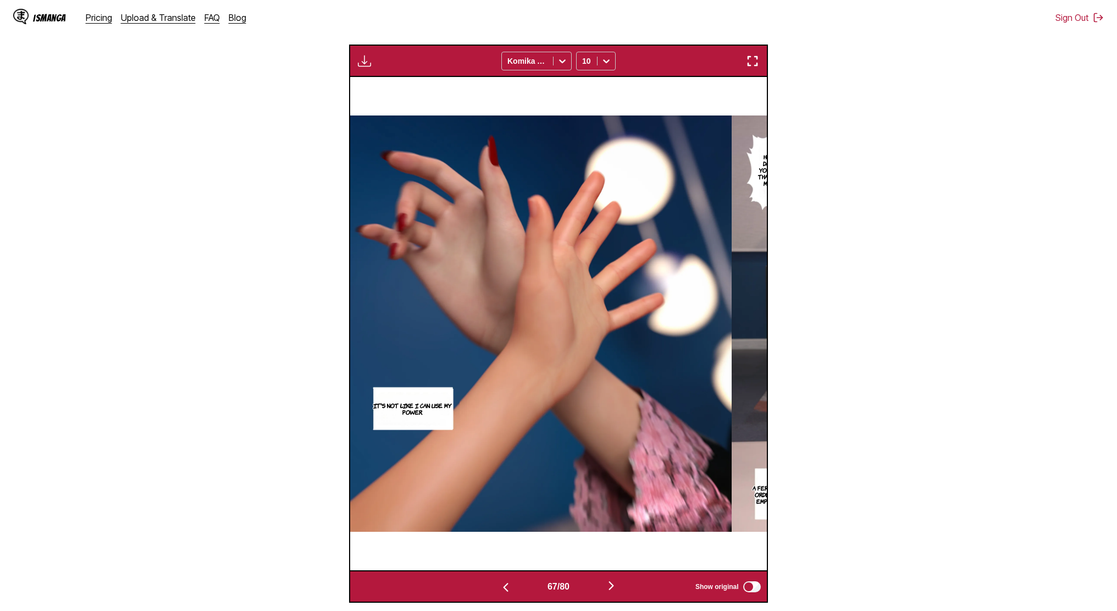
click at [604, 586] on button "button" at bounding box center [611, 586] width 66 height 16
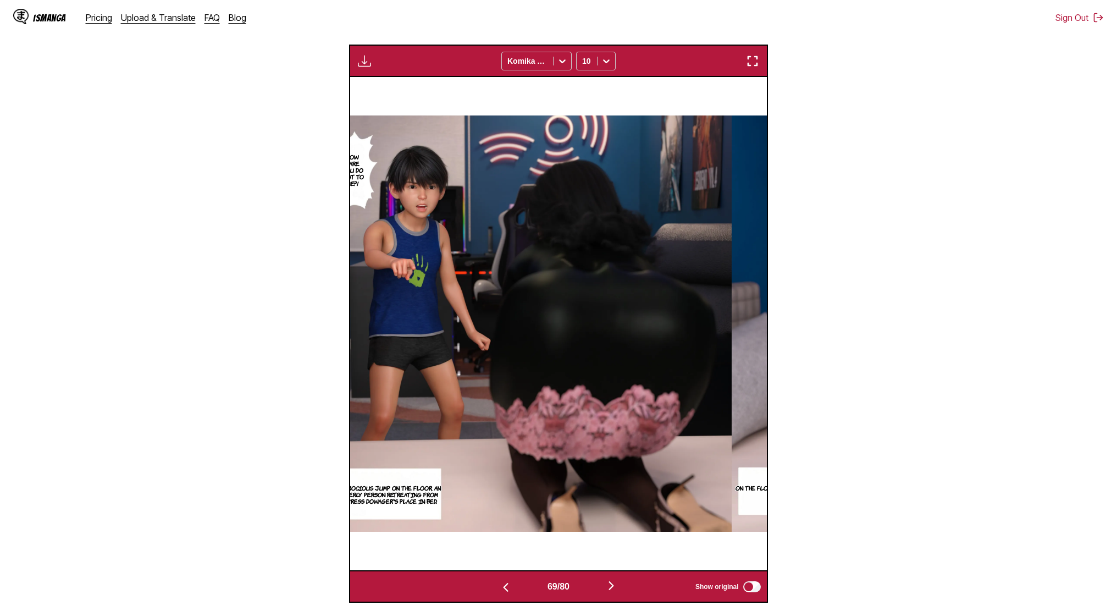
click at [604, 586] on button "button" at bounding box center [611, 586] width 66 height 16
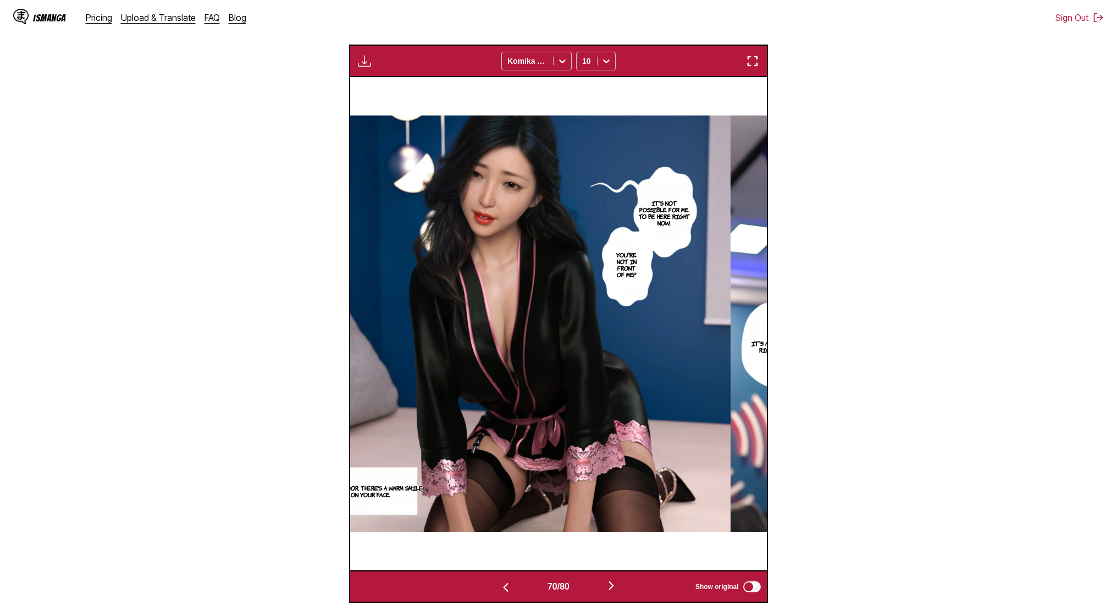
click at [604, 586] on button "button" at bounding box center [611, 586] width 66 height 16
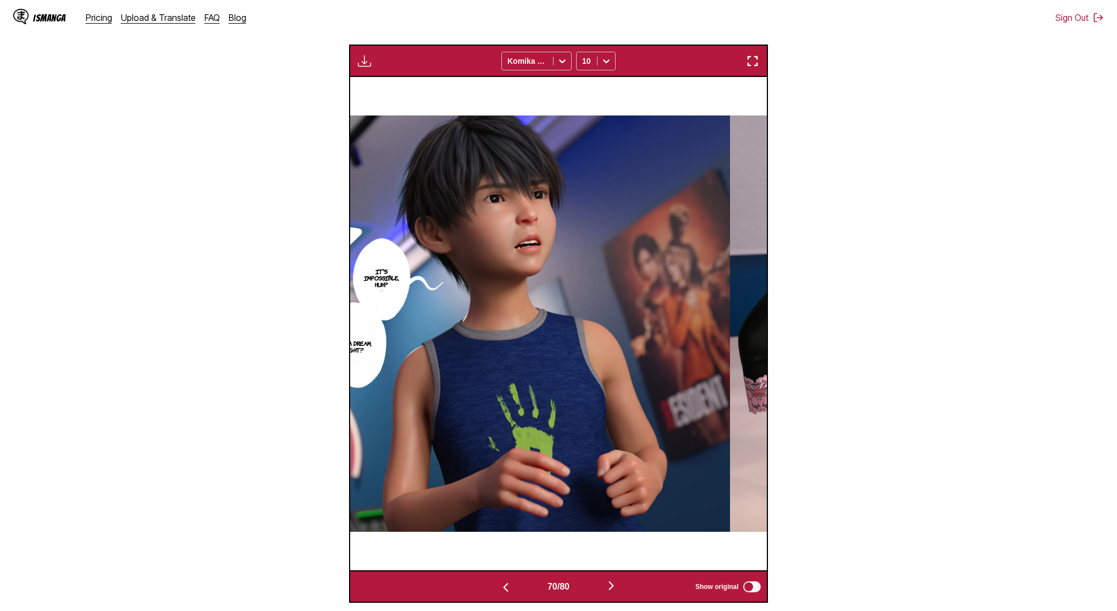
click at [604, 586] on button "button" at bounding box center [611, 586] width 66 height 16
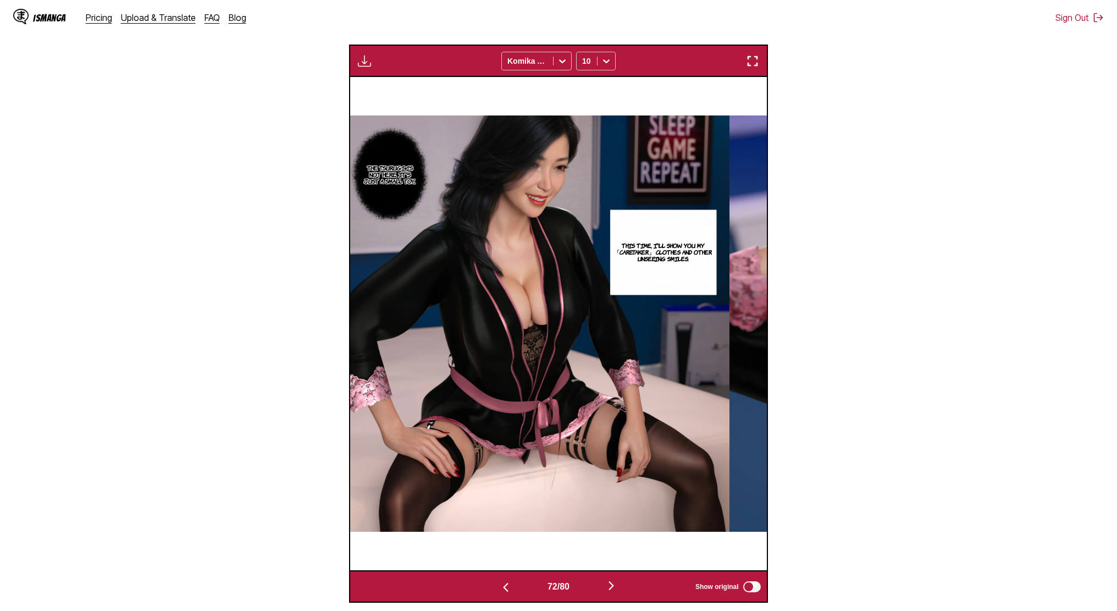
click at [604, 586] on button "button" at bounding box center [611, 586] width 66 height 16
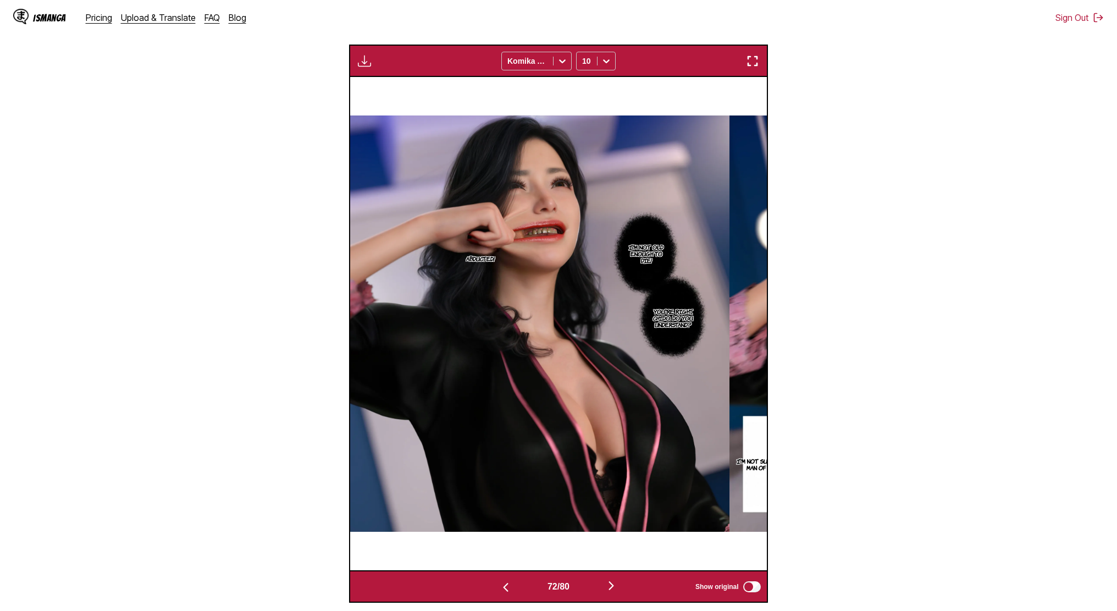
click at [604, 586] on button "button" at bounding box center [611, 586] width 66 height 16
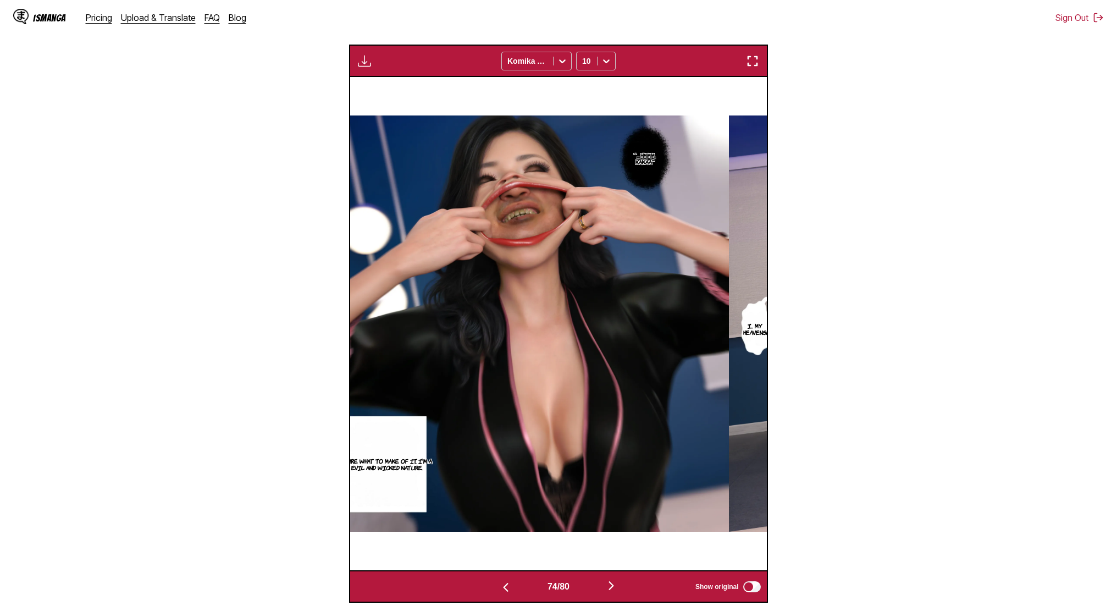
click at [604, 586] on button "button" at bounding box center [611, 586] width 66 height 16
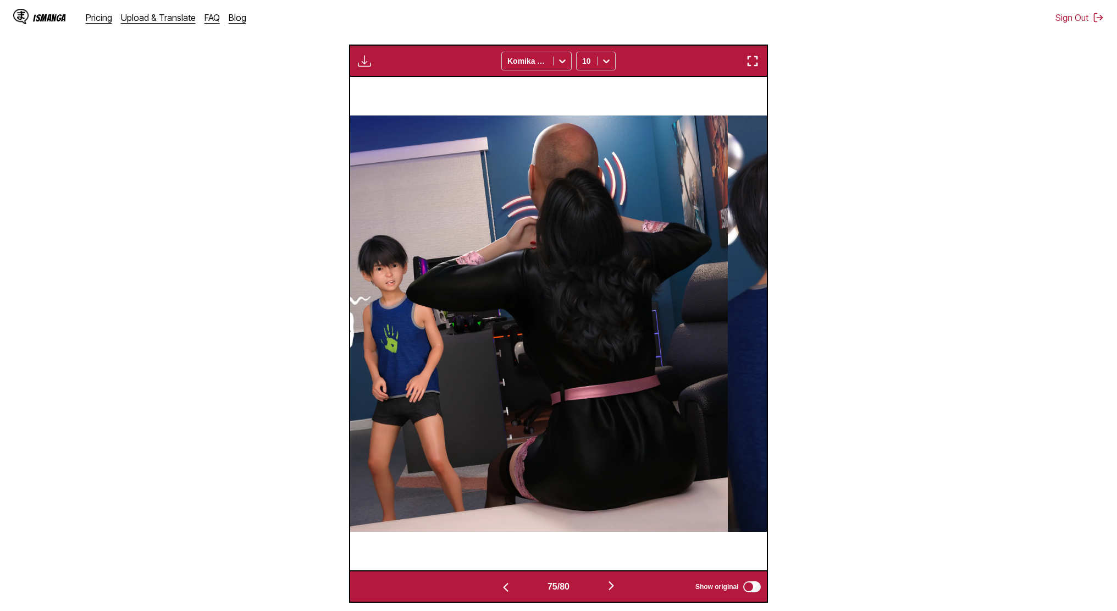
click at [604, 586] on button "button" at bounding box center [611, 586] width 66 height 16
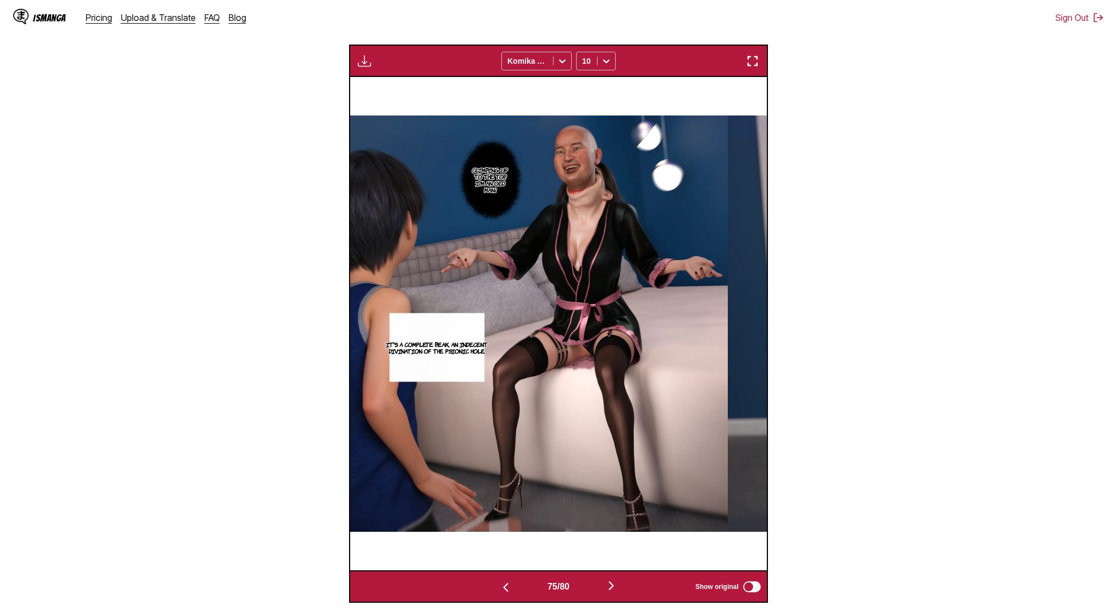
click at [604, 586] on button "button" at bounding box center [611, 586] width 66 height 16
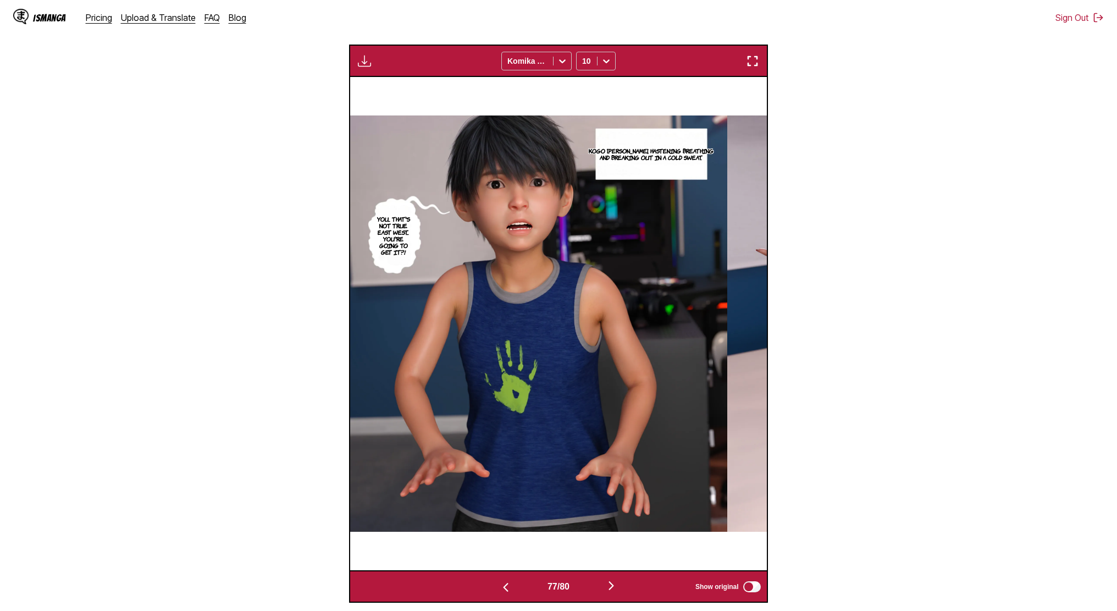
click at [604, 586] on button "button" at bounding box center [611, 586] width 66 height 16
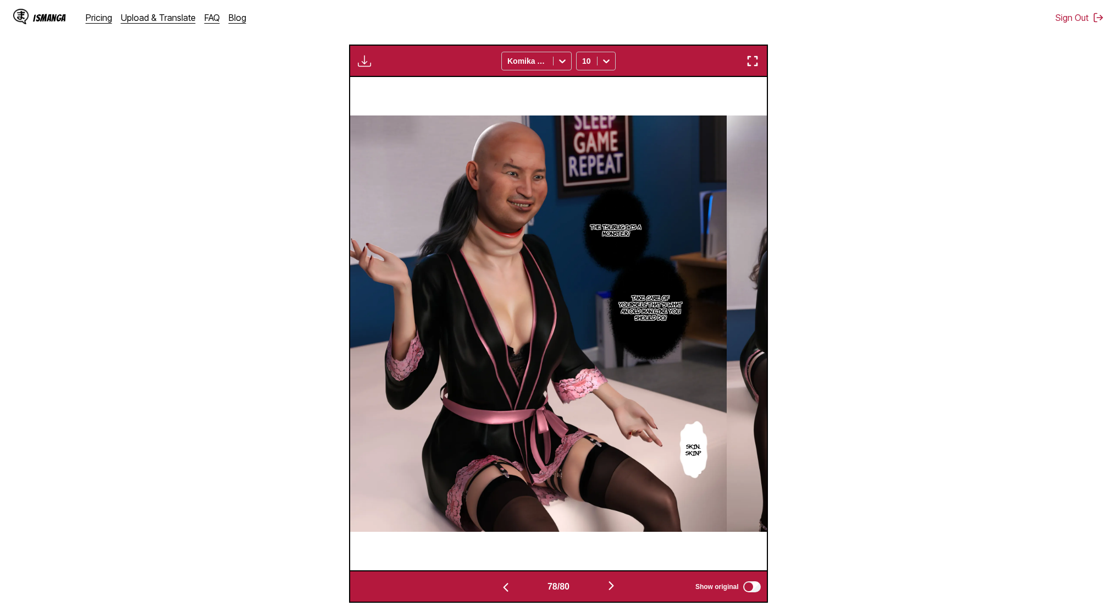
click at [604, 586] on button "button" at bounding box center [611, 586] width 66 height 16
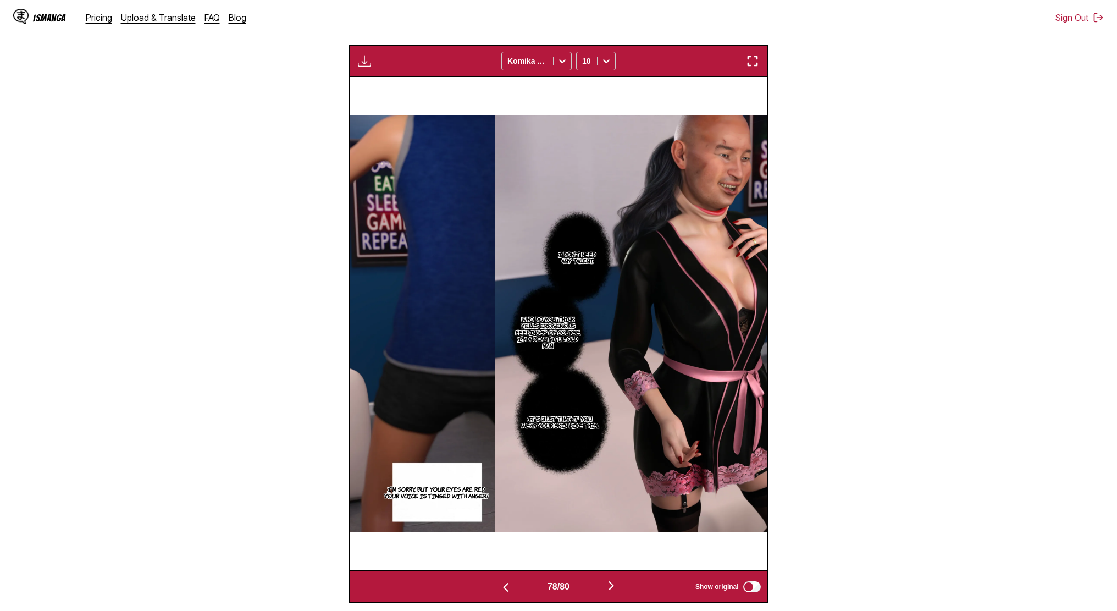
click at [604, 586] on button "button" at bounding box center [611, 586] width 66 height 16
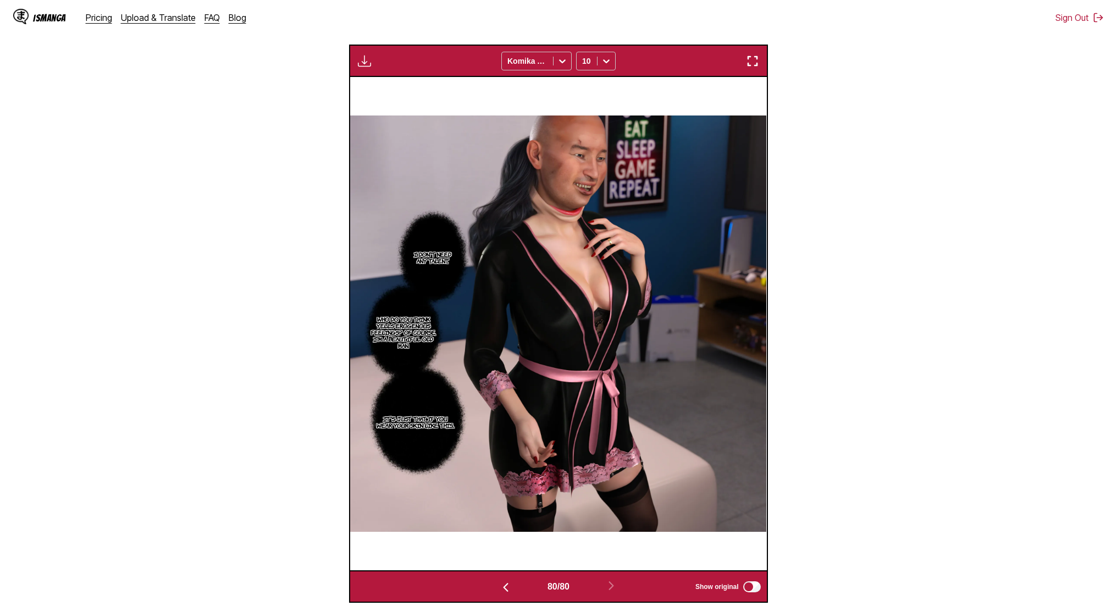
click at [519, 594] on button "button" at bounding box center [506, 586] width 66 height 16
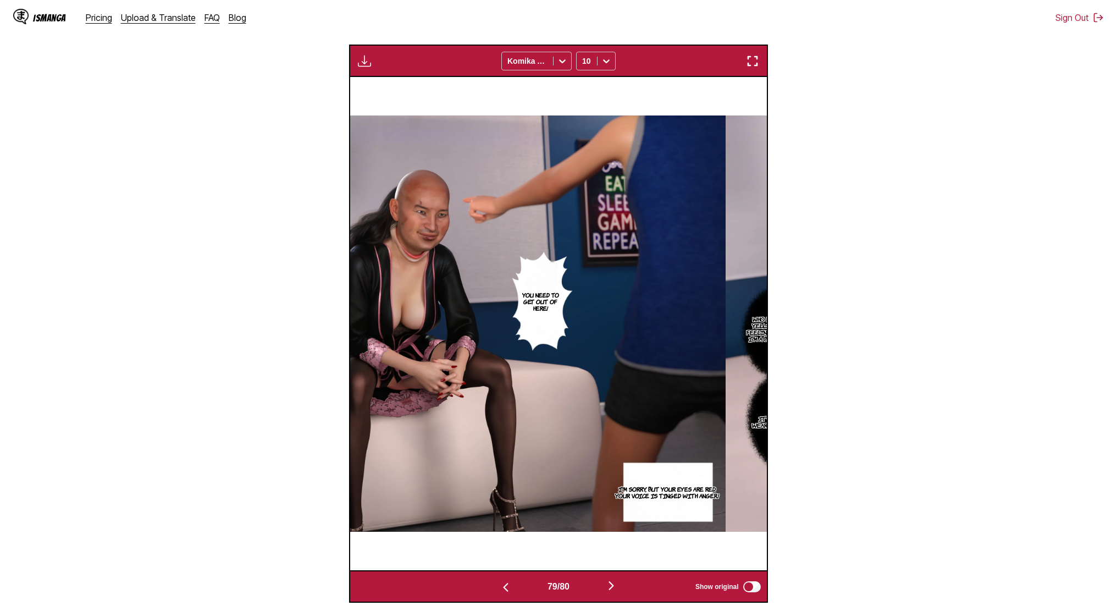
click at [615, 593] on button "button" at bounding box center [611, 586] width 66 height 16
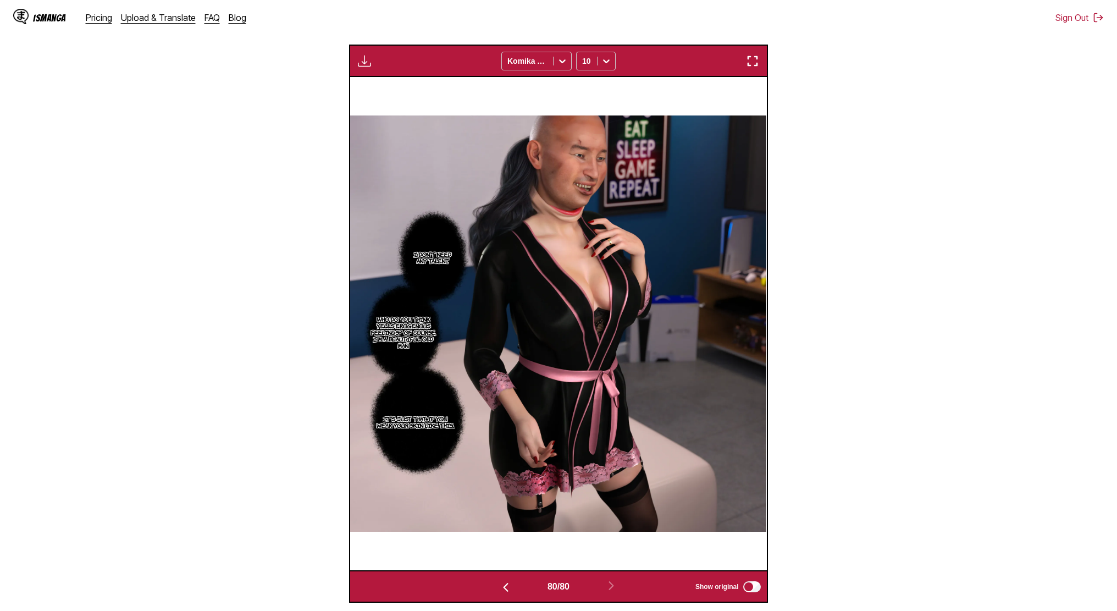
click at [364, 65] on img "button" at bounding box center [364, 60] width 13 height 13
click at [399, 92] on button "Download All" at bounding box center [394, 98] width 70 height 26
click at [899, 147] on section "From Japanese To English Drop files here, or click to browse. Max file size: 5M…" at bounding box center [558, 226] width 1099 height 751
